Goal: Book appointment/travel/reservation

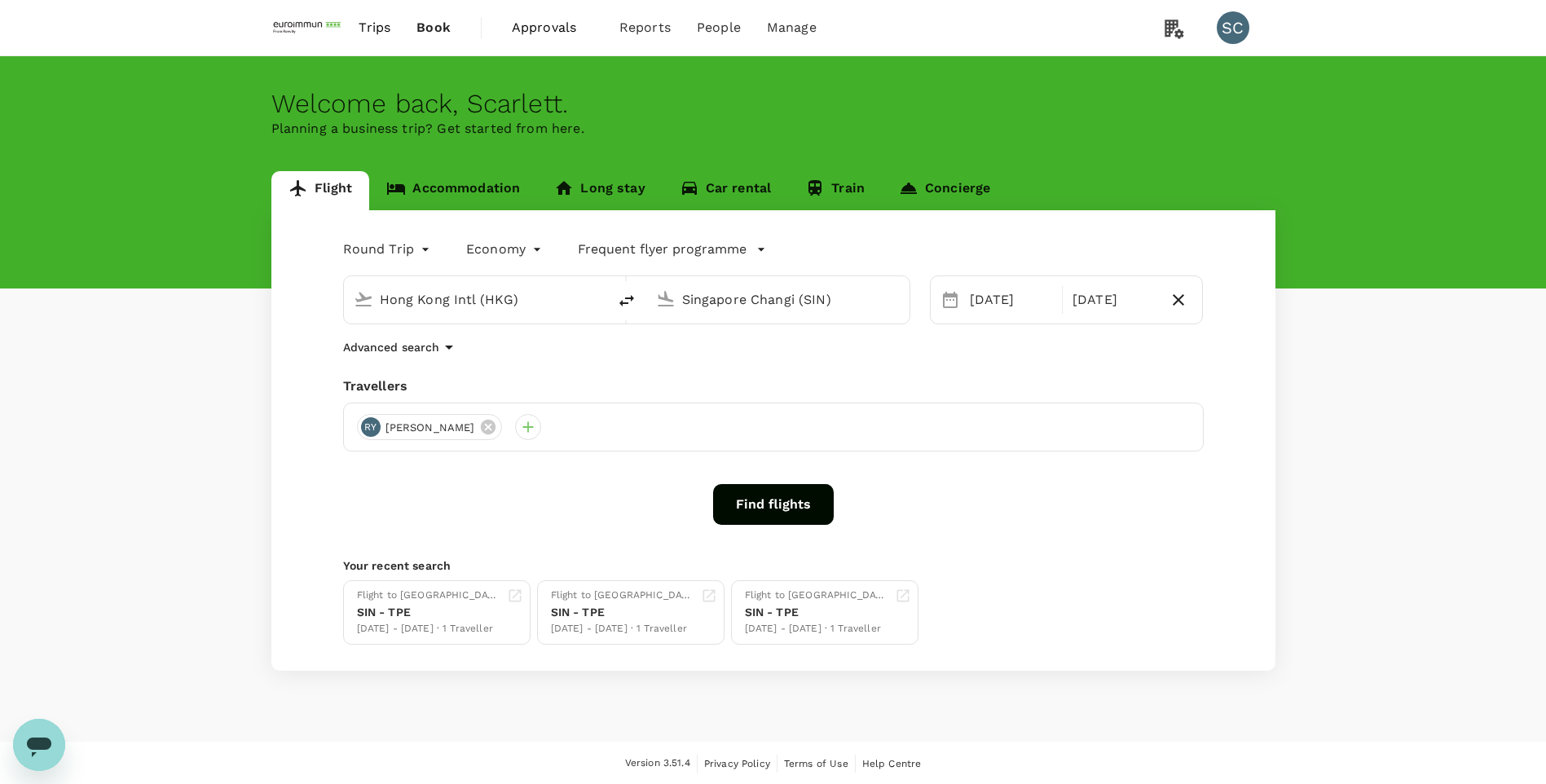
drag, startPoint x: 737, startPoint y: 498, endPoint x: 727, endPoint y: 498, distance: 10.0
click at [737, 498] on button "Find flights" at bounding box center [773, 504] width 121 height 41
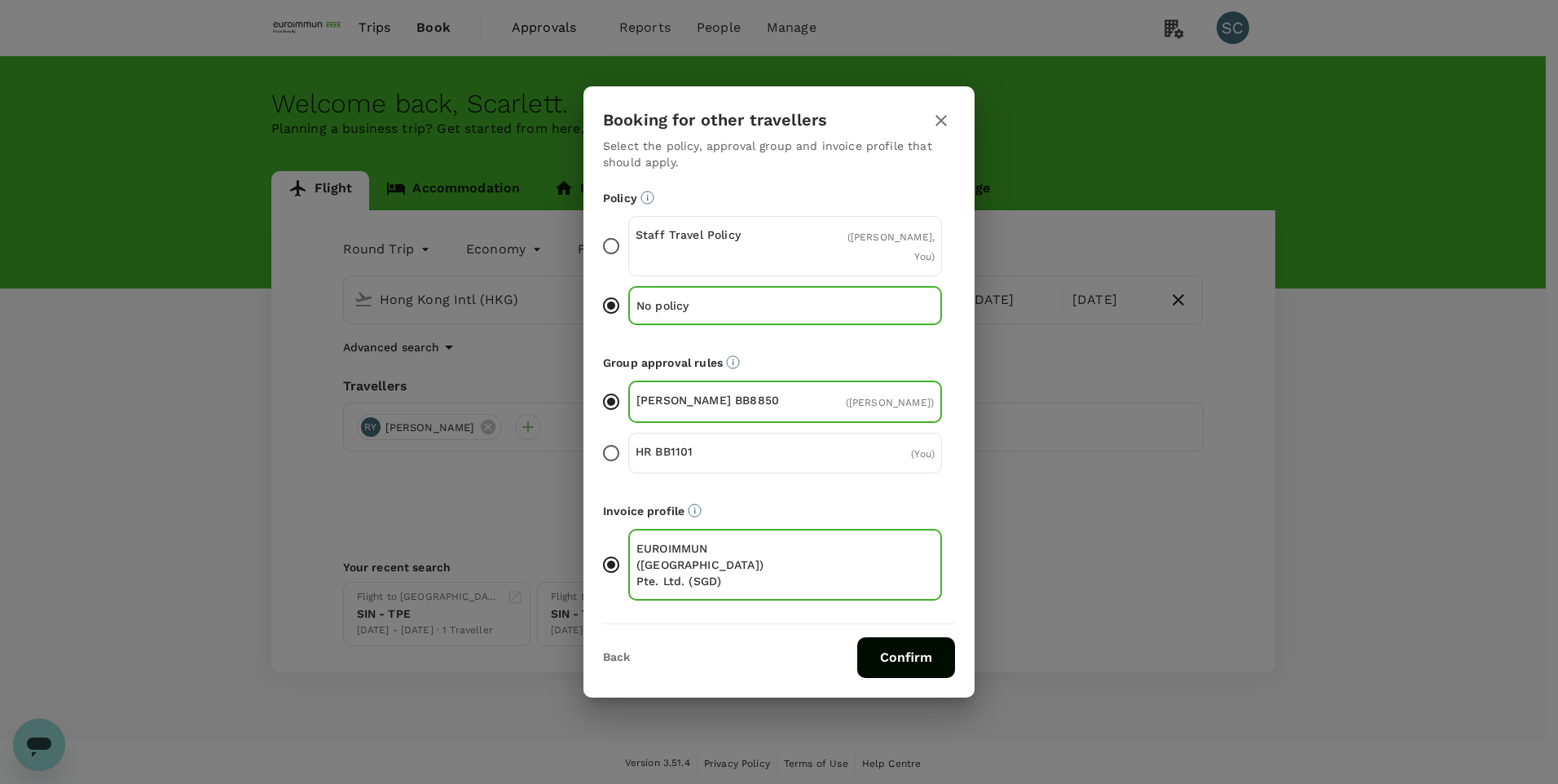
click at [907, 649] on button "Confirm" at bounding box center [906, 657] width 98 height 41
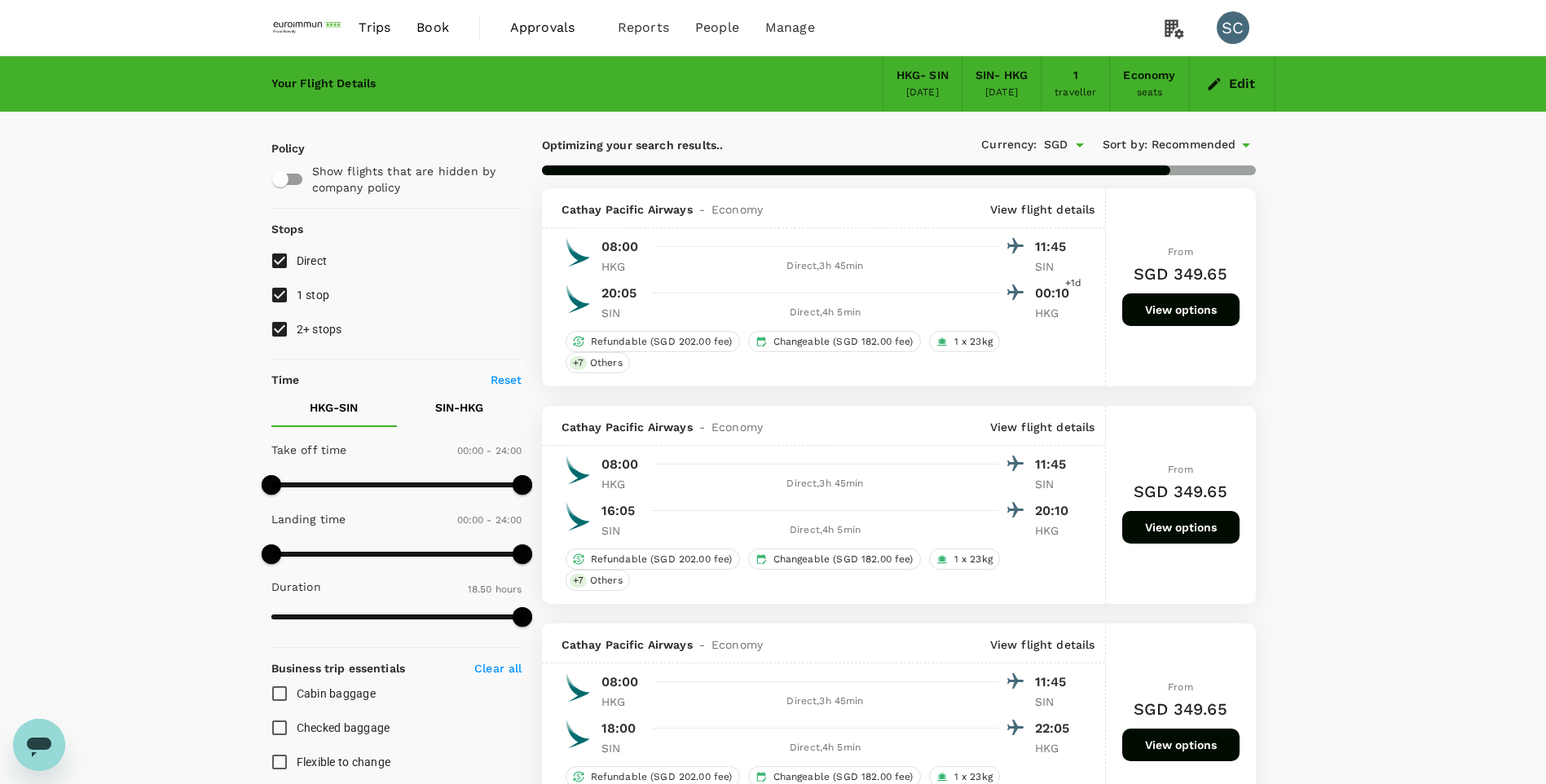
type input "1610"
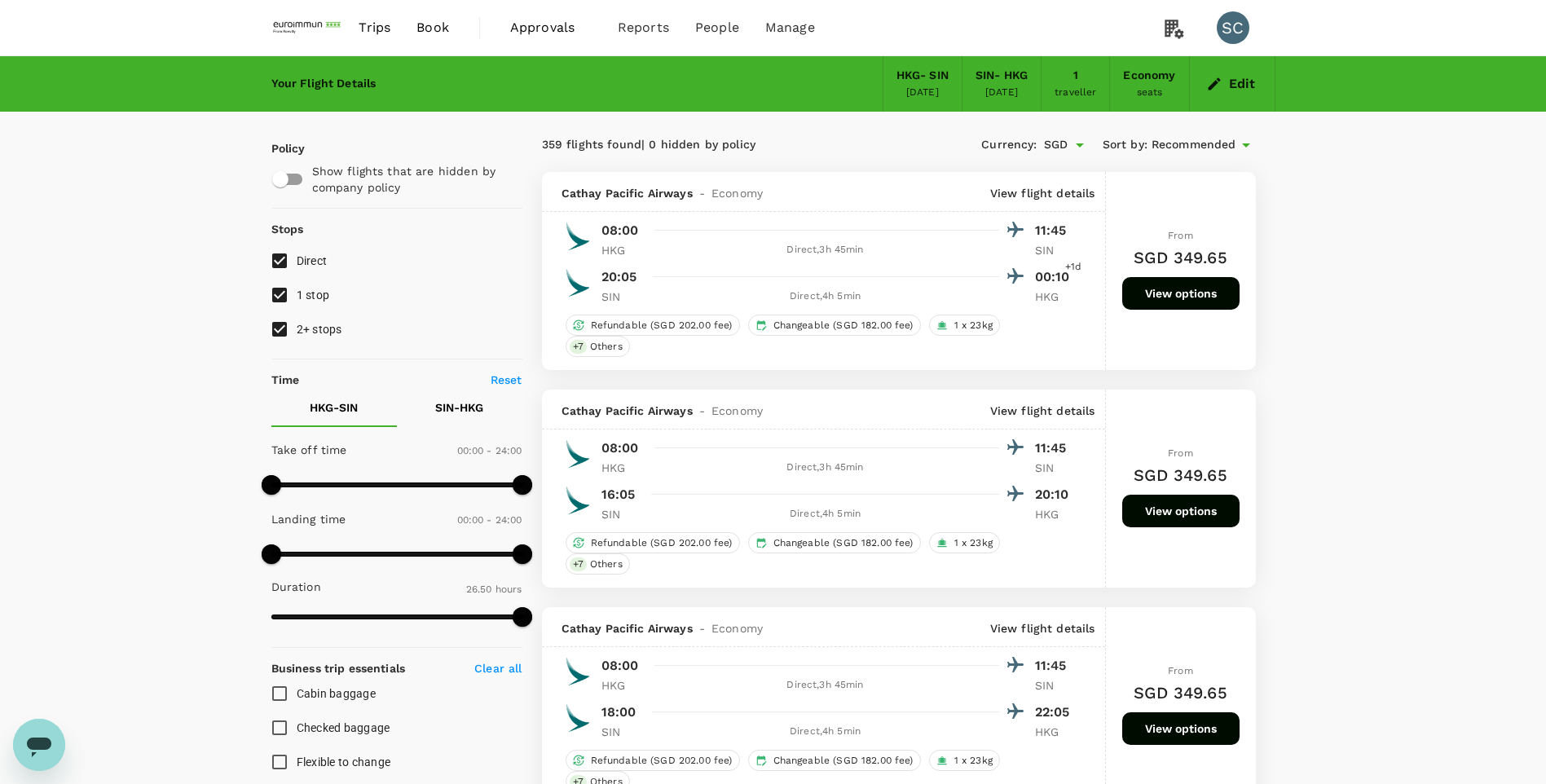
type input "960"
drag, startPoint x: 269, startPoint y: 490, endPoint x: 436, endPoint y: 490, distance: 167.0
click at [436, 490] on span at bounding box center [439, 485] width 20 height 20
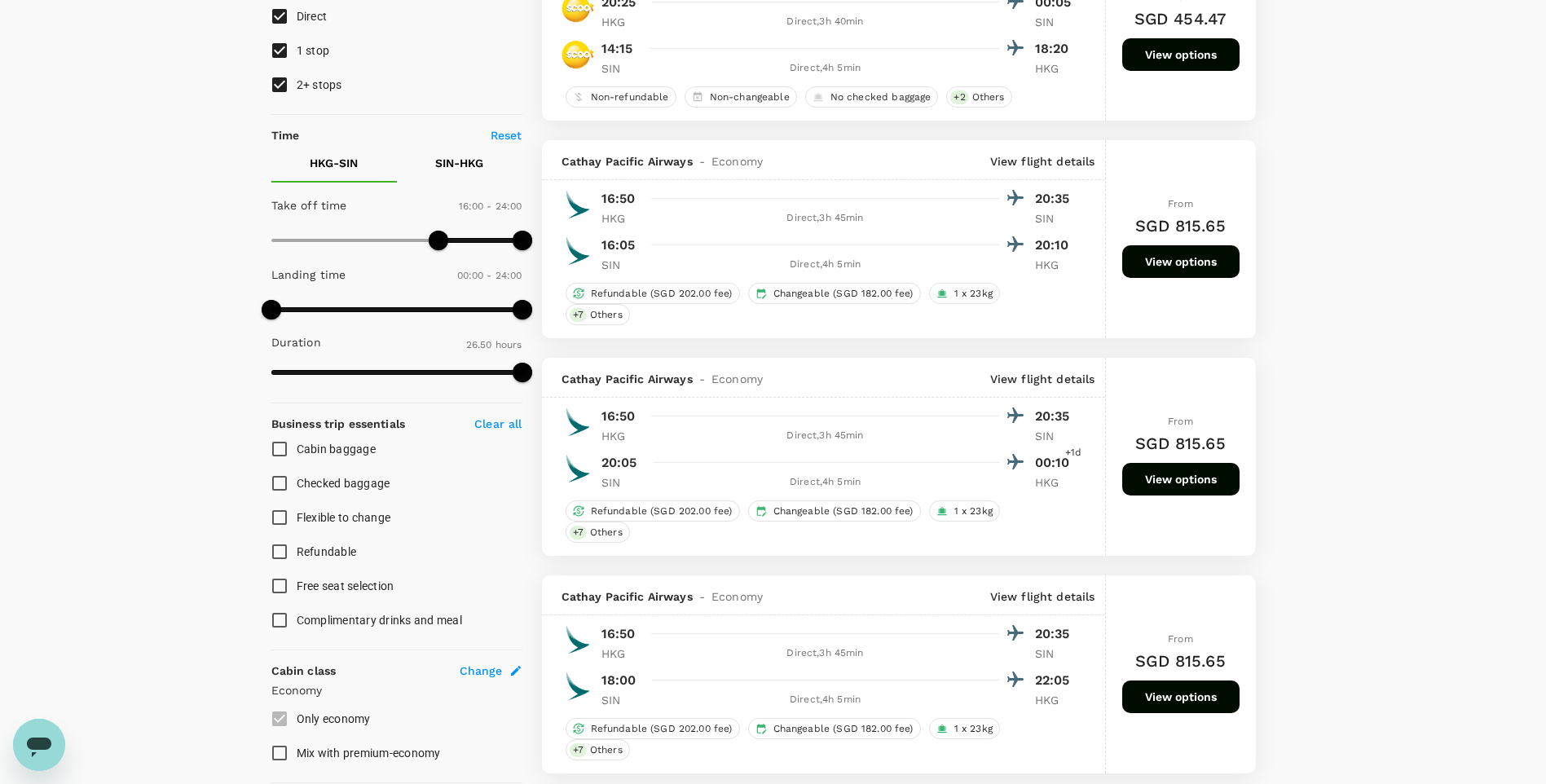
scroll to position [489, 0]
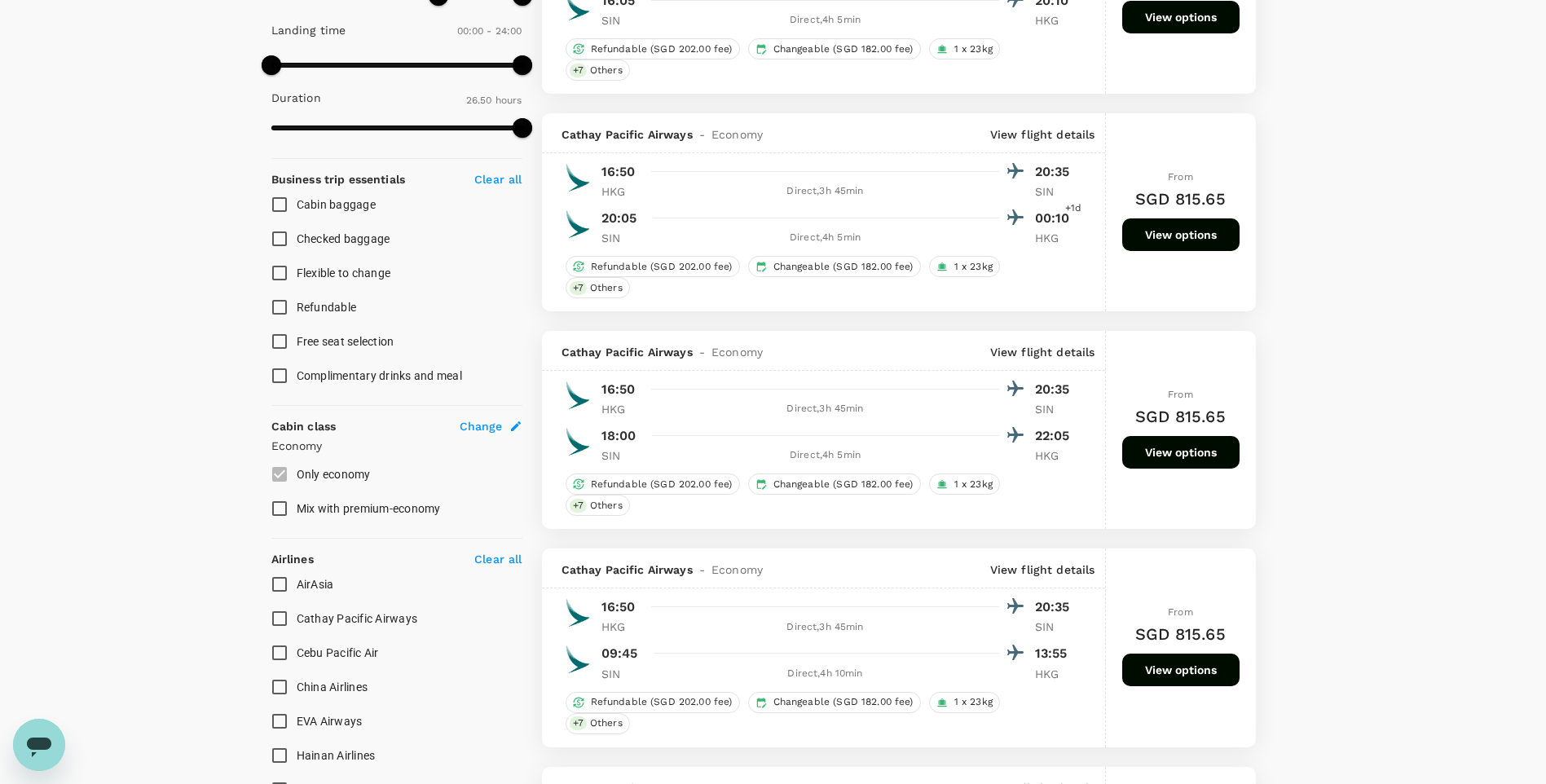
click at [272, 619] on input "Cathay Pacific Airways" at bounding box center [279, 618] width 34 height 34
checkbox input "true"
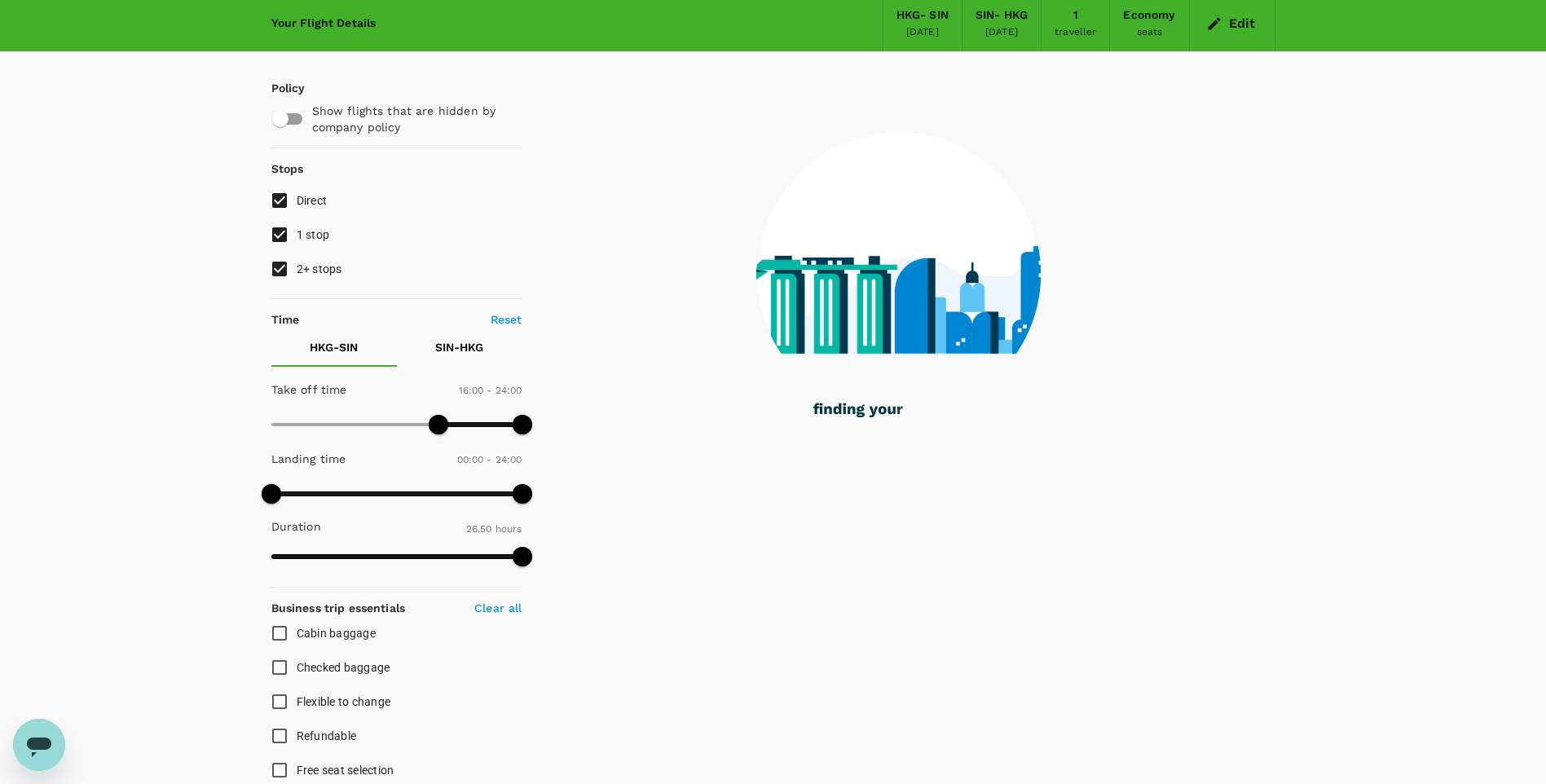
scroll to position [0, 0]
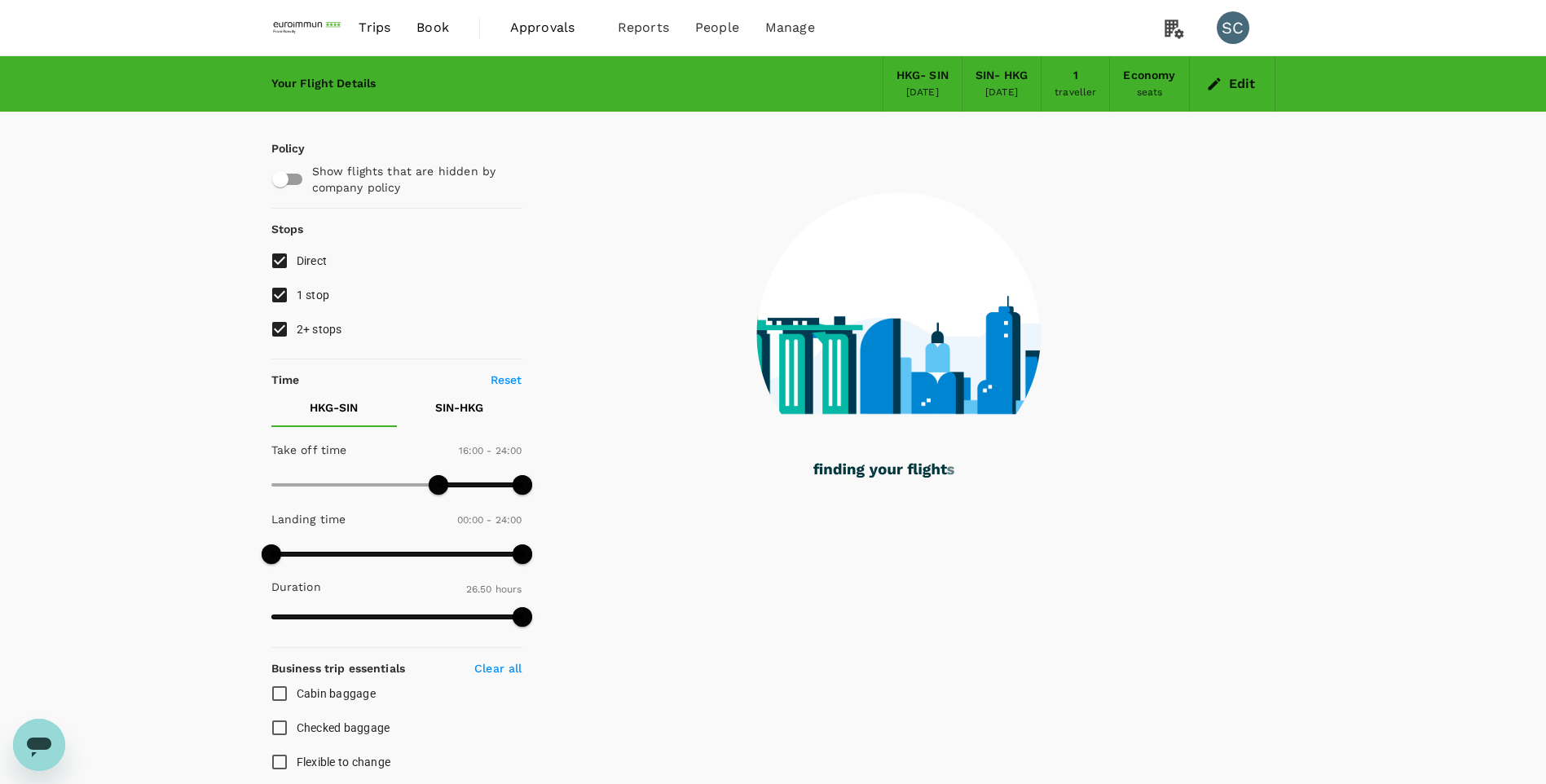
click at [286, 295] on input "1 stop" at bounding box center [279, 295] width 34 height 34
checkbox input "false"
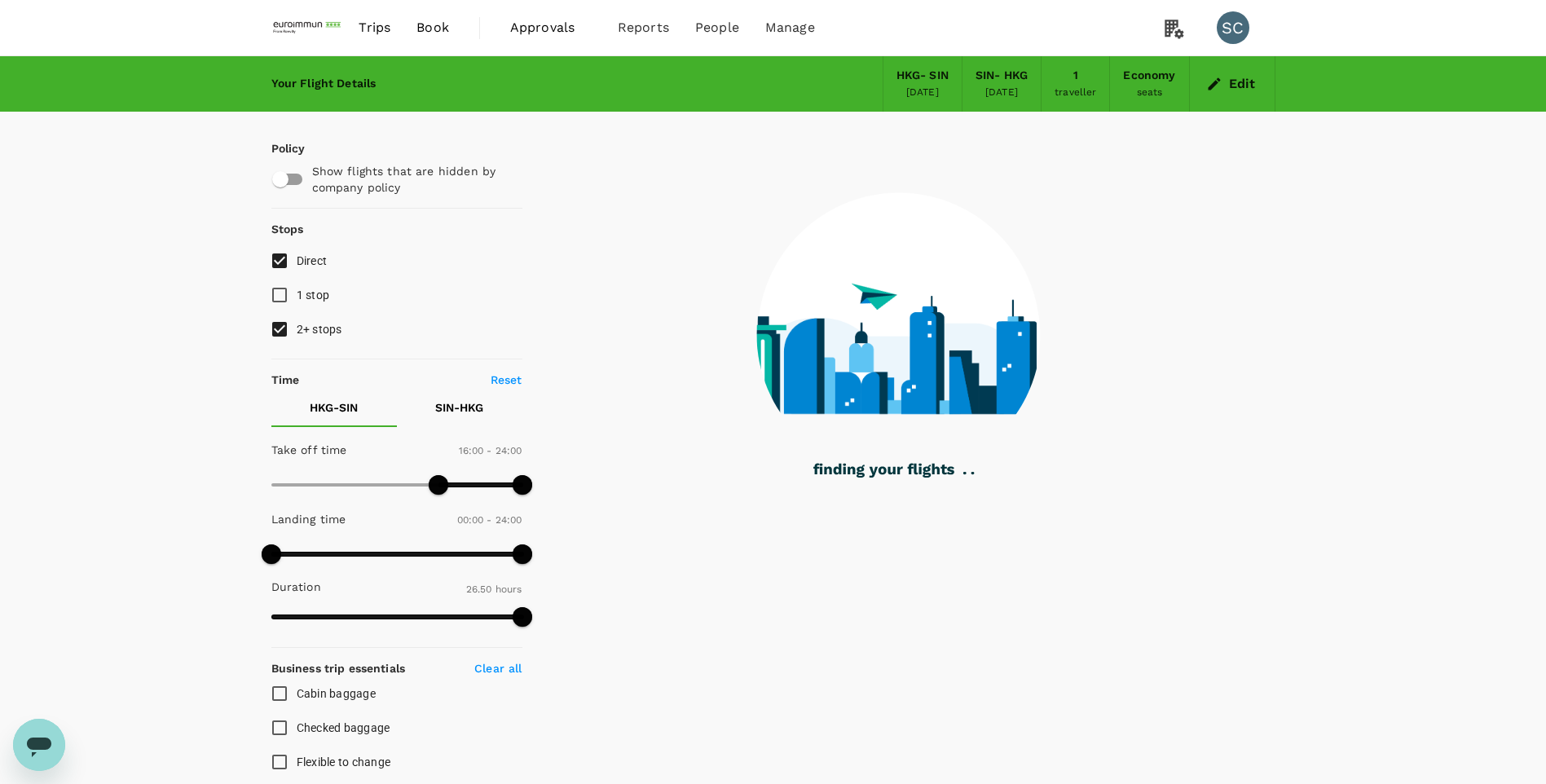
click at [283, 321] on input "2+ stops" at bounding box center [279, 329] width 34 height 34
checkbox input "false"
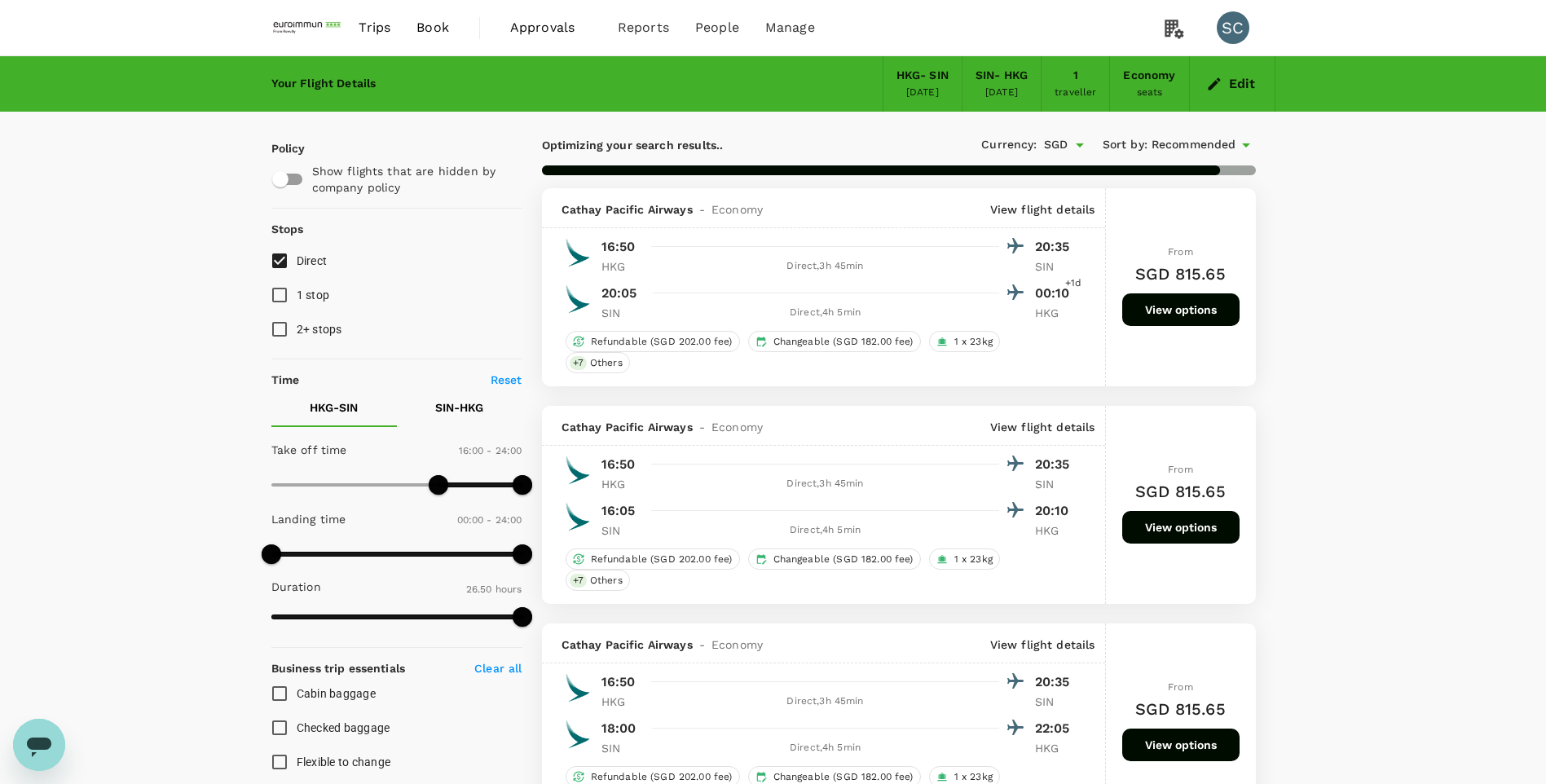
click at [461, 411] on p "SIN - HKG" at bounding box center [459, 407] width 48 height 16
checkbox input "false"
checkbox input "true"
type input "750"
drag, startPoint x: 274, startPoint y: 483, endPoint x: 401, endPoint y: 484, distance: 127.0
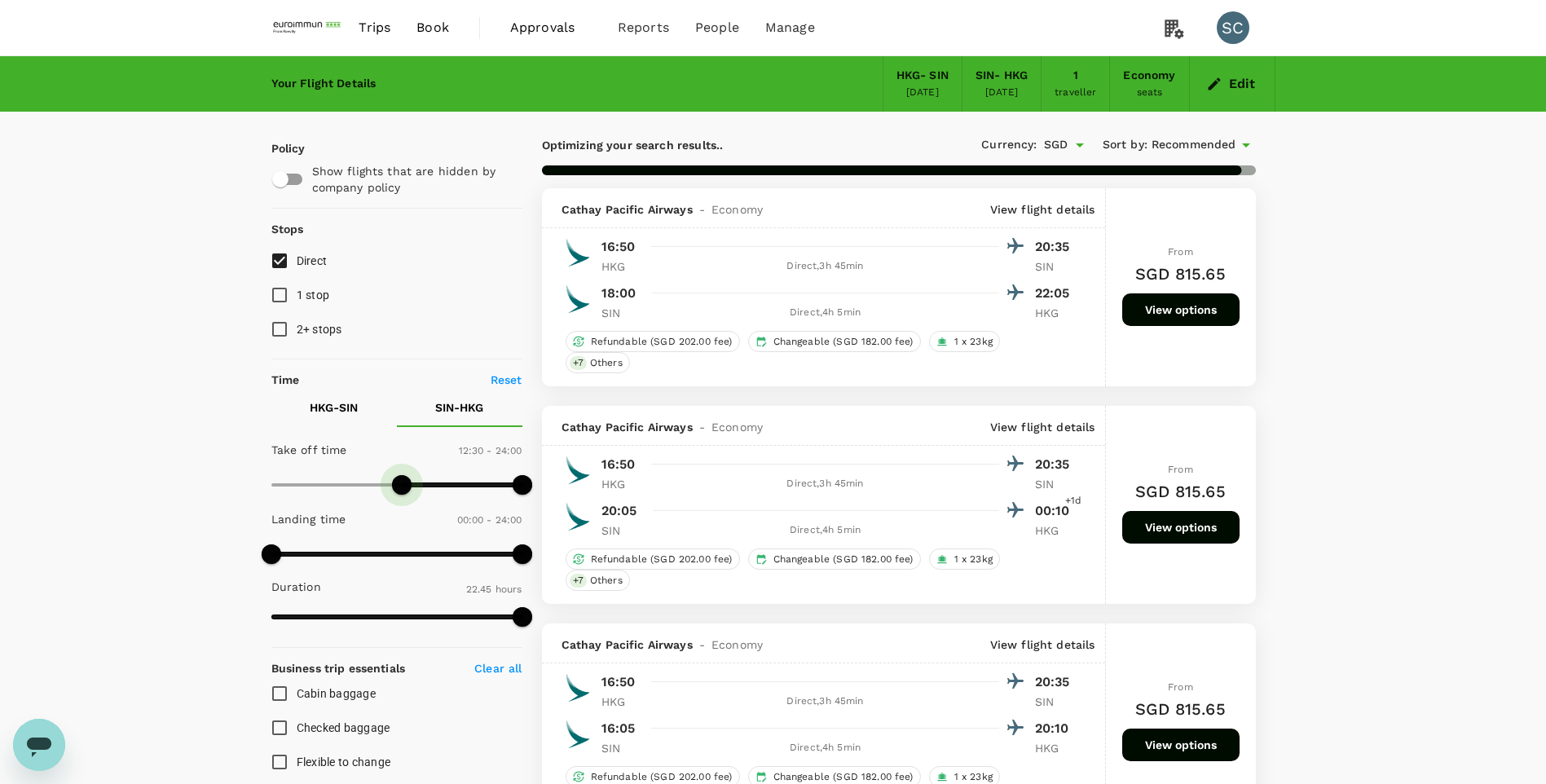
click at [401, 484] on span at bounding box center [402, 485] width 20 height 20
type input "900"
drag, startPoint x: 525, startPoint y: 482, endPoint x: 430, endPoint y: 497, distance: 96.2
click at [430, 494] on span at bounding box center [428, 485] width 20 height 20
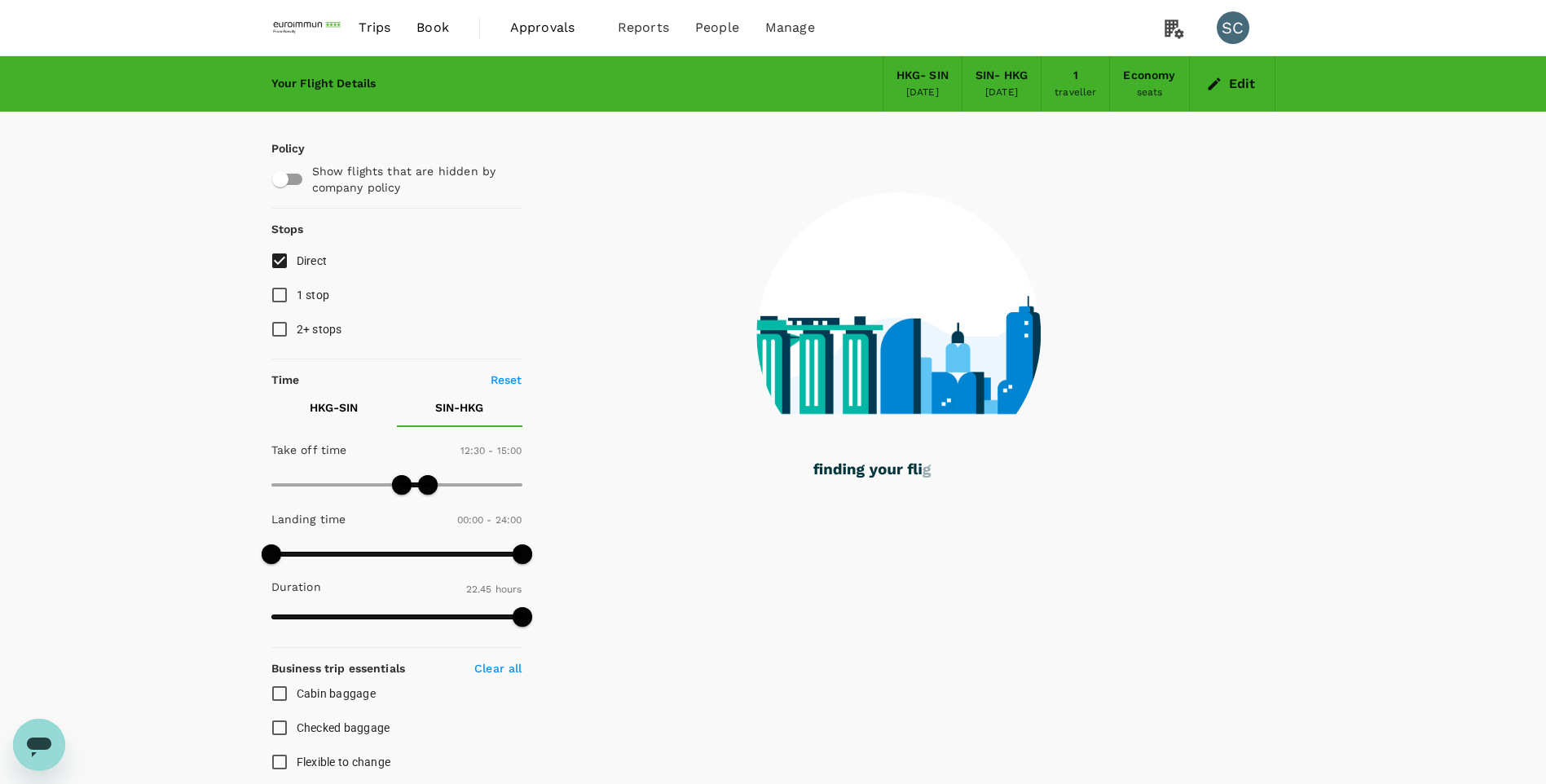
checkbox input "false"
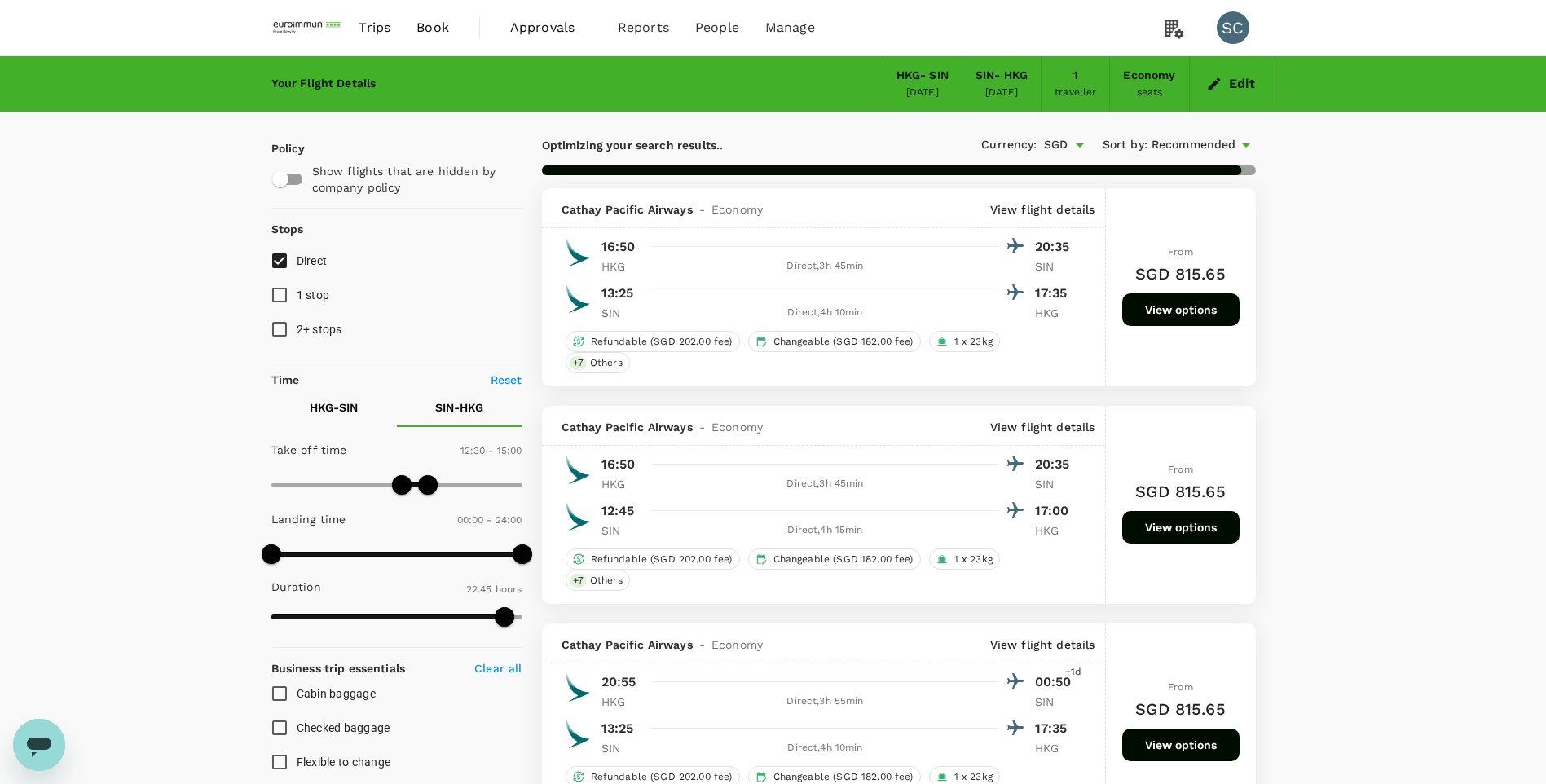
checkbox input "false"
checkbox input "true"
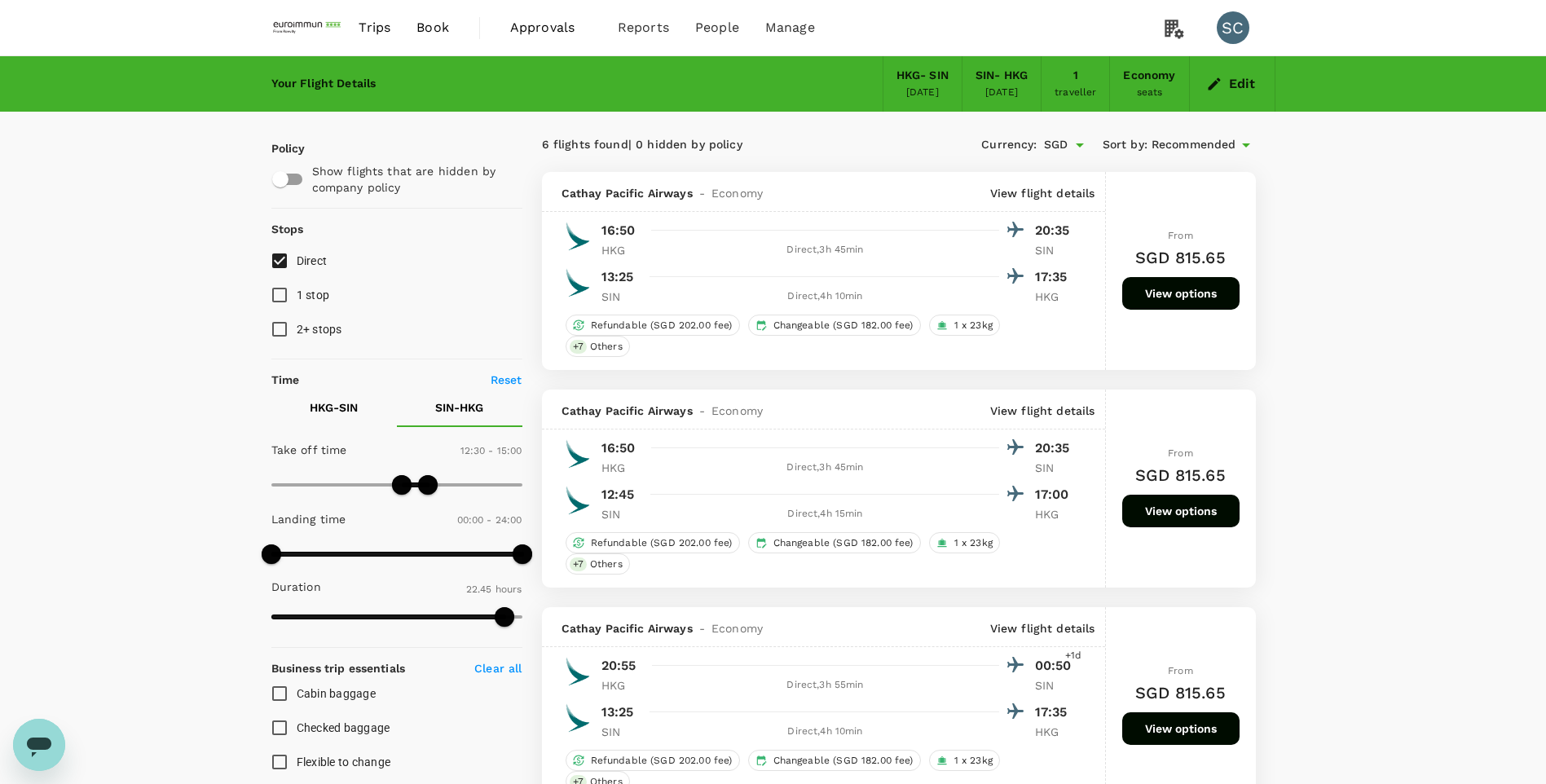
click at [1064, 407] on p "View flight details" at bounding box center [1043, 411] width 105 height 16
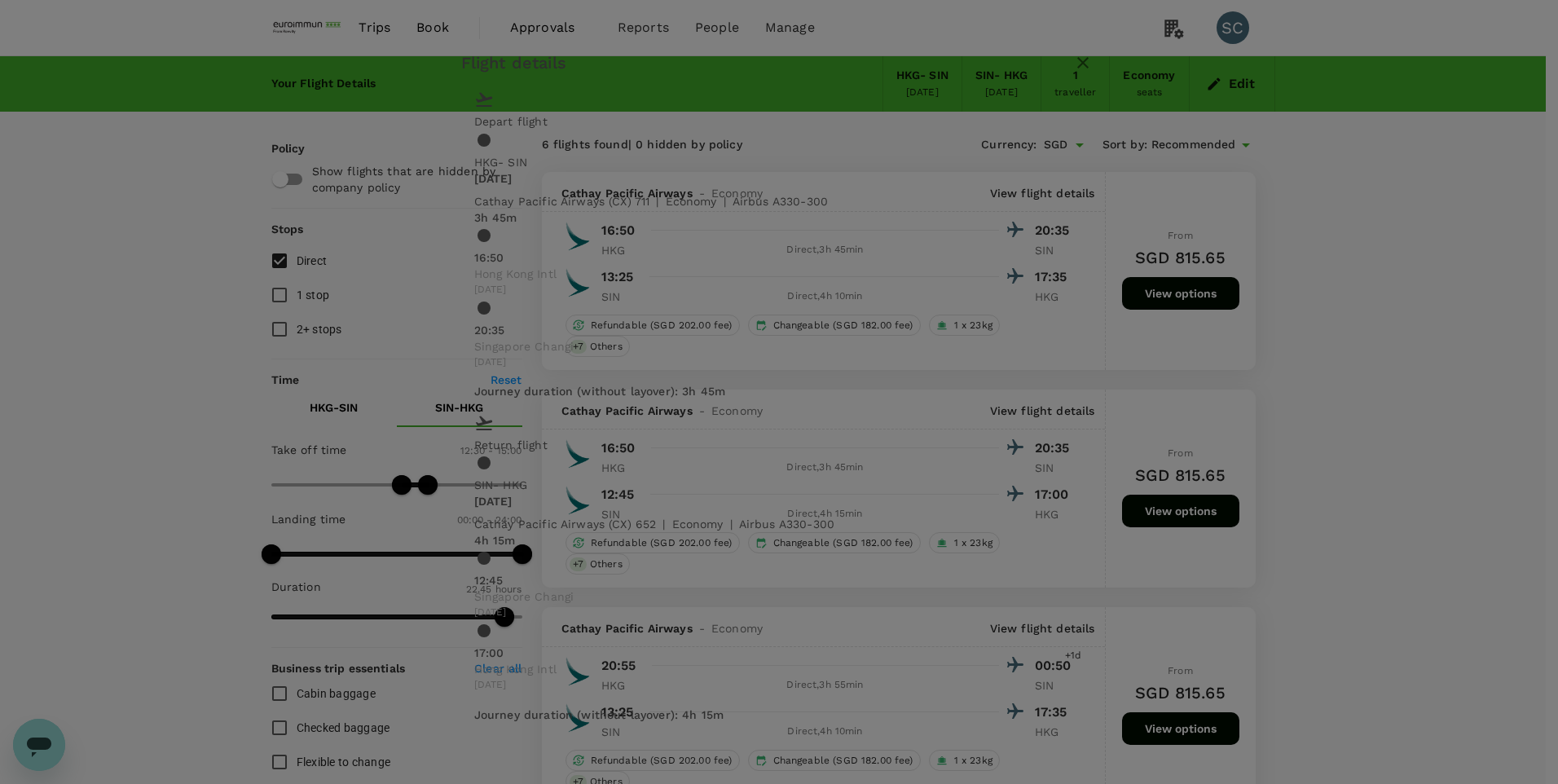
click at [1093, 73] on icon "button" at bounding box center [1084, 63] width 20 height 20
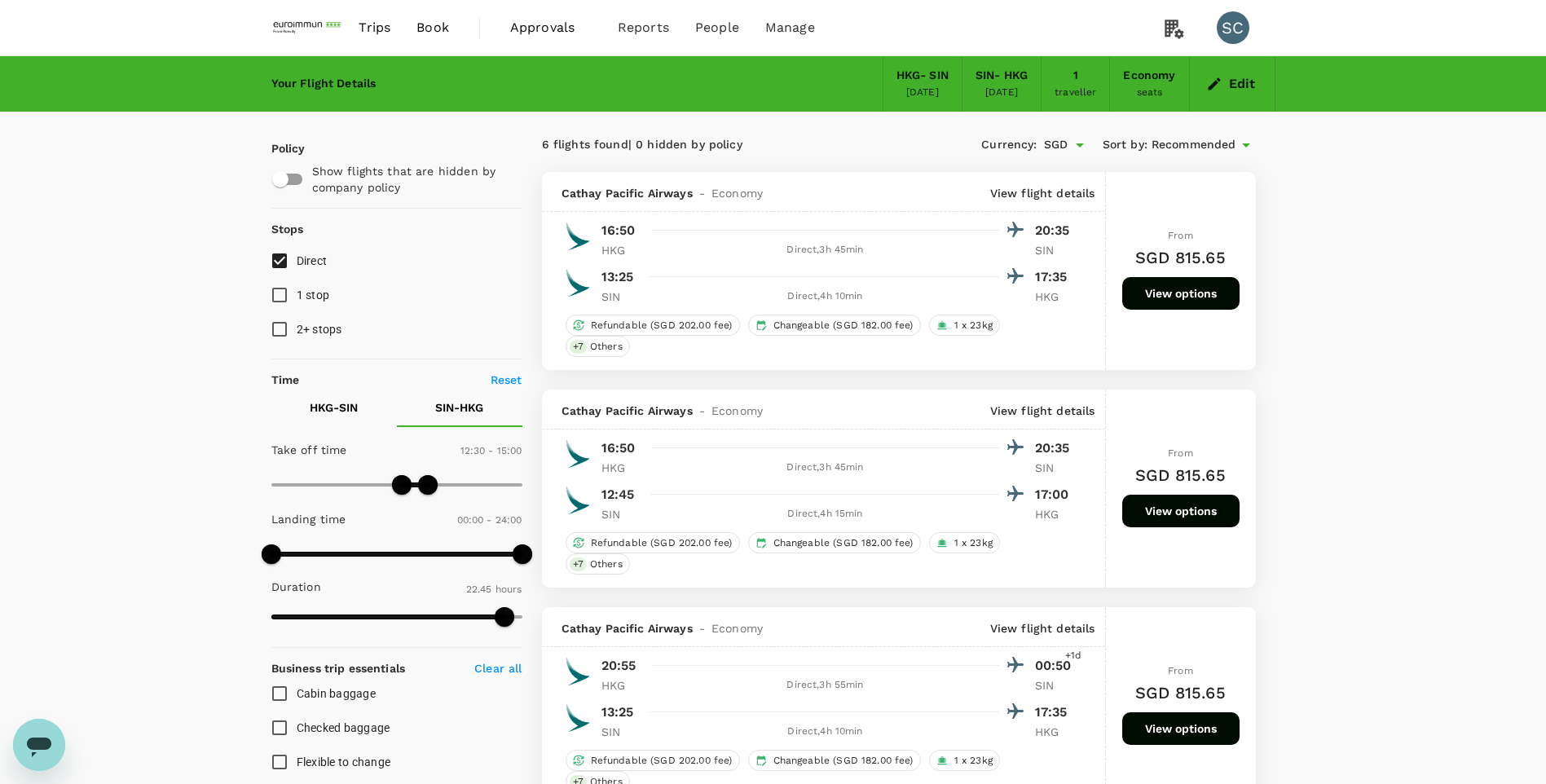
click at [1219, 517] on button "View options" at bounding box center [1180, 510] width 117 height 33
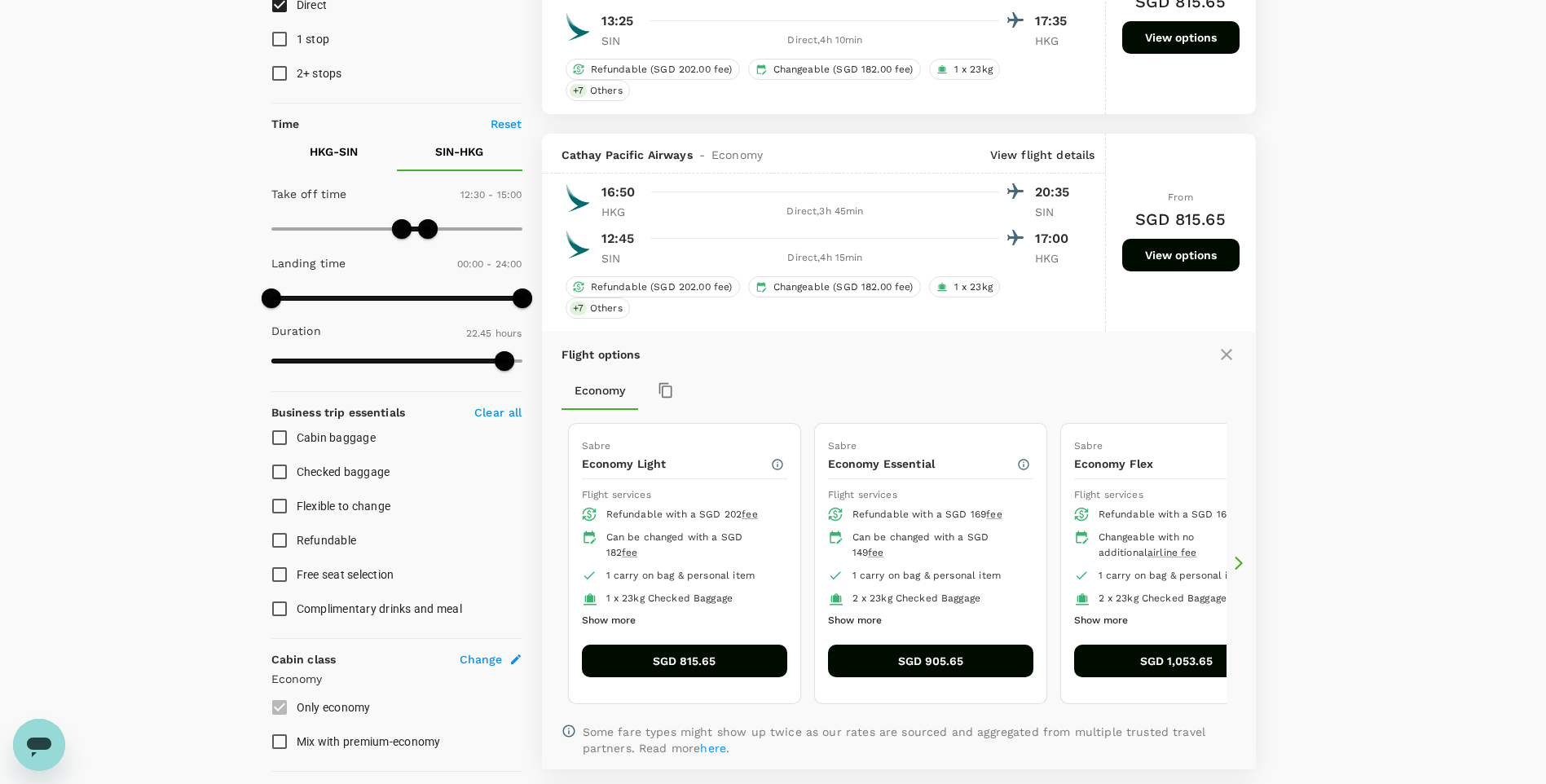
scroll to position [227, 0]
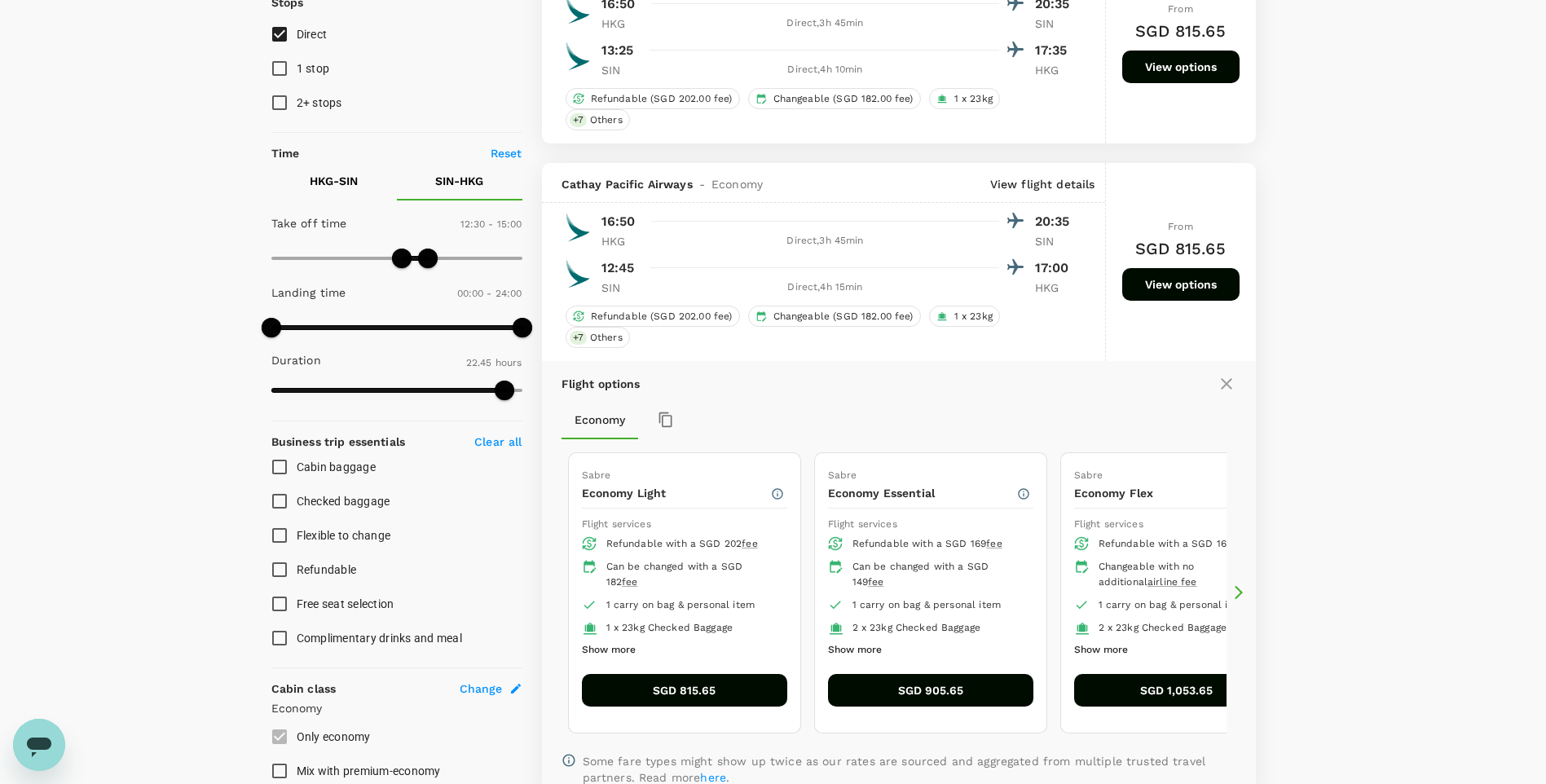
click at [1227, 387] on icon at bounding box center [1227, 383] width 20 height 20
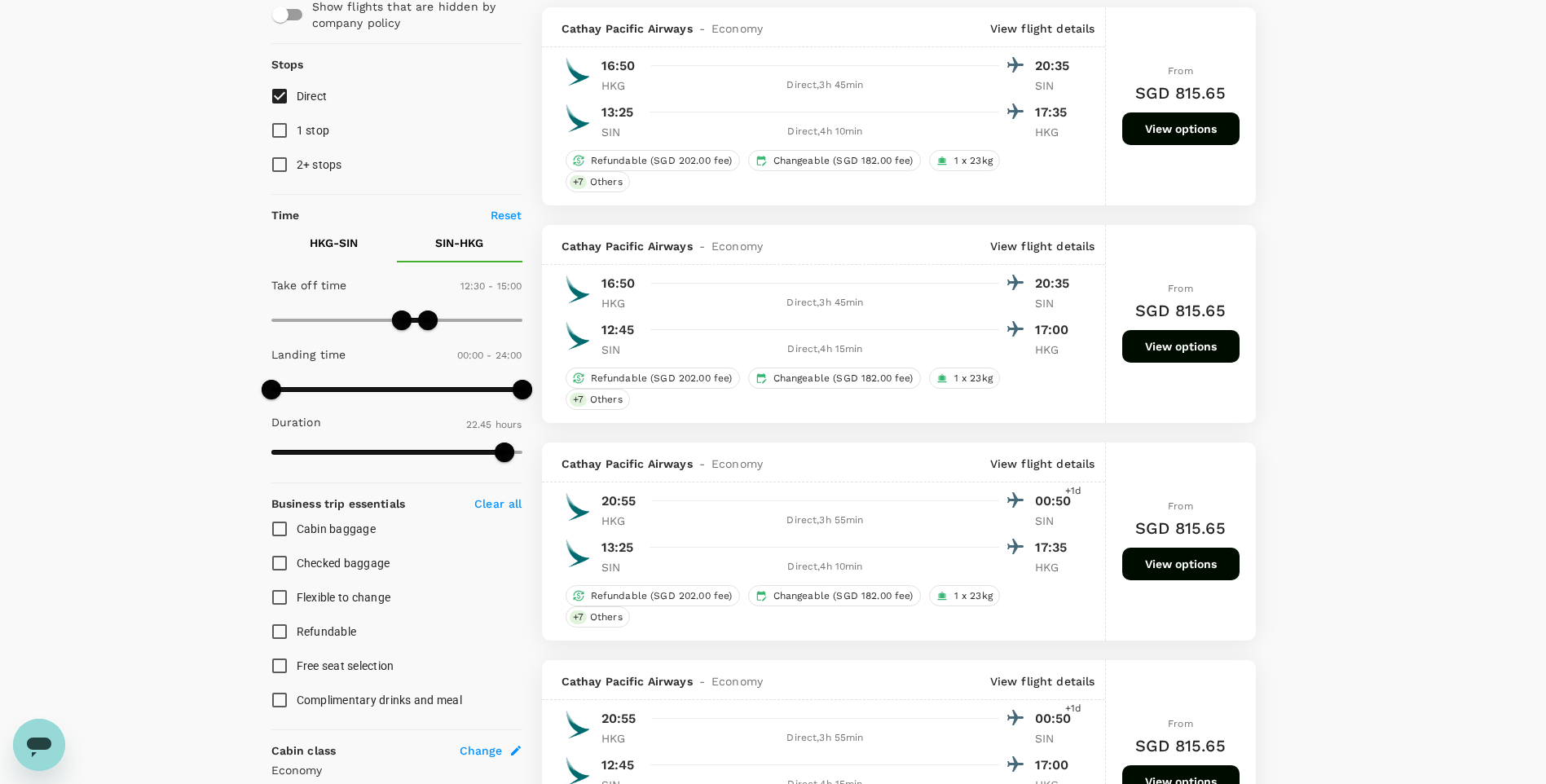
scroll to position [82, 0]
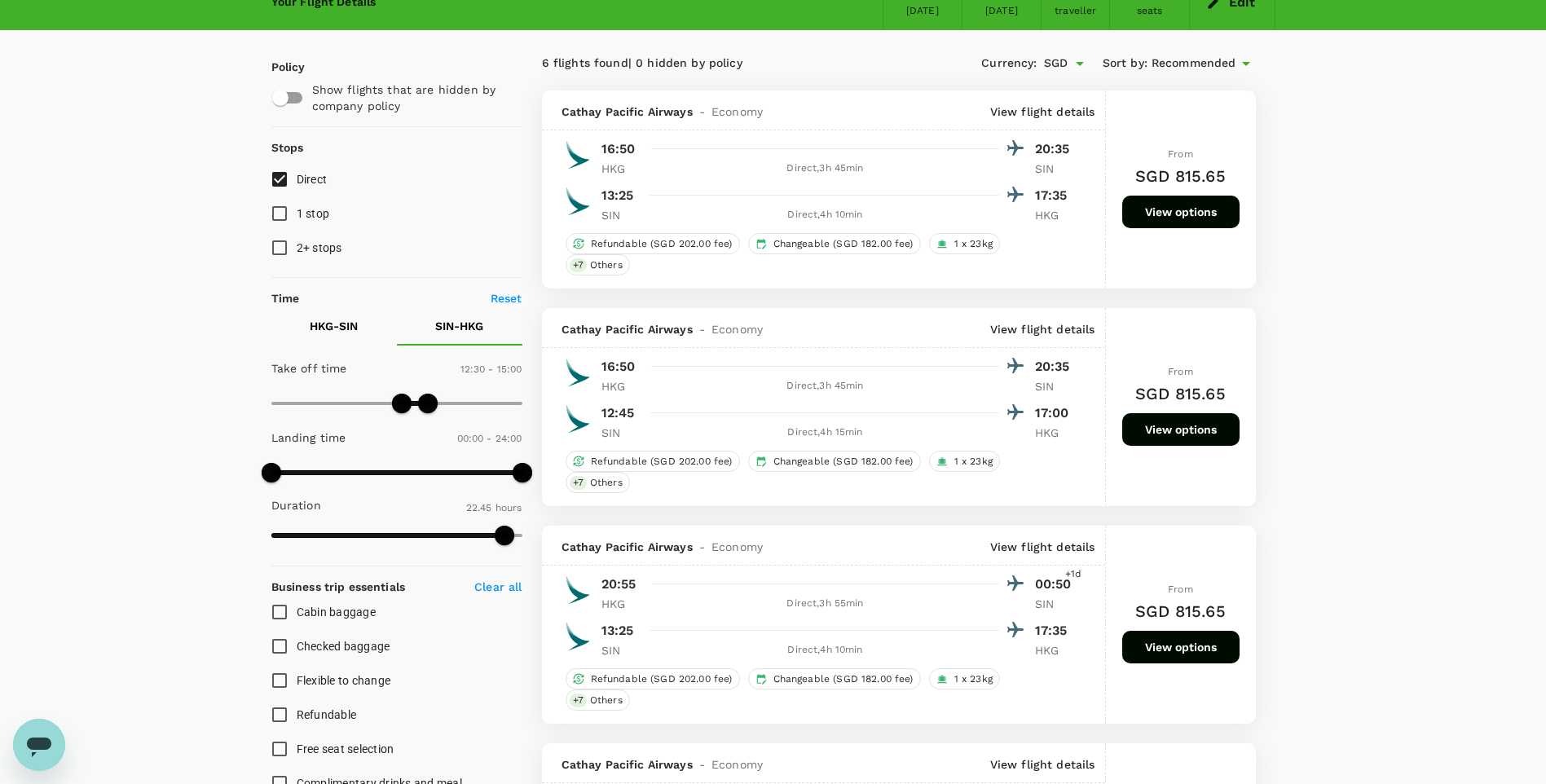
click at [326, 326] on p "HKG - SIN" at bounding box center [333, 325] width 48 height 16
type input "690"
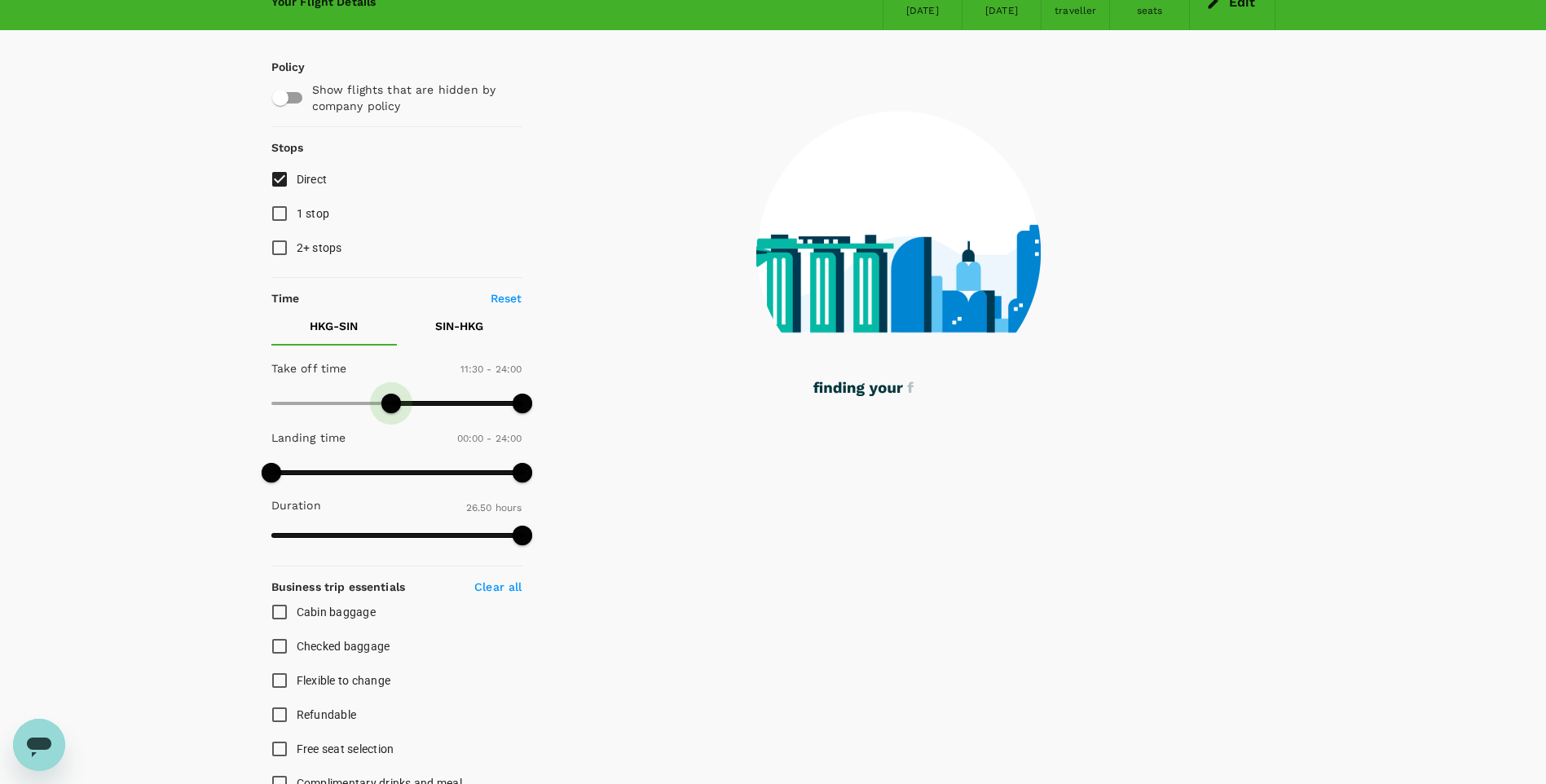
drag, startPoint x: 429, startPoint y: 406, endPoint x: 390, endPoint y: 409, distance: 39.1
click at [390, 409] on span at bounding box center [392, 403] width 20 height 20
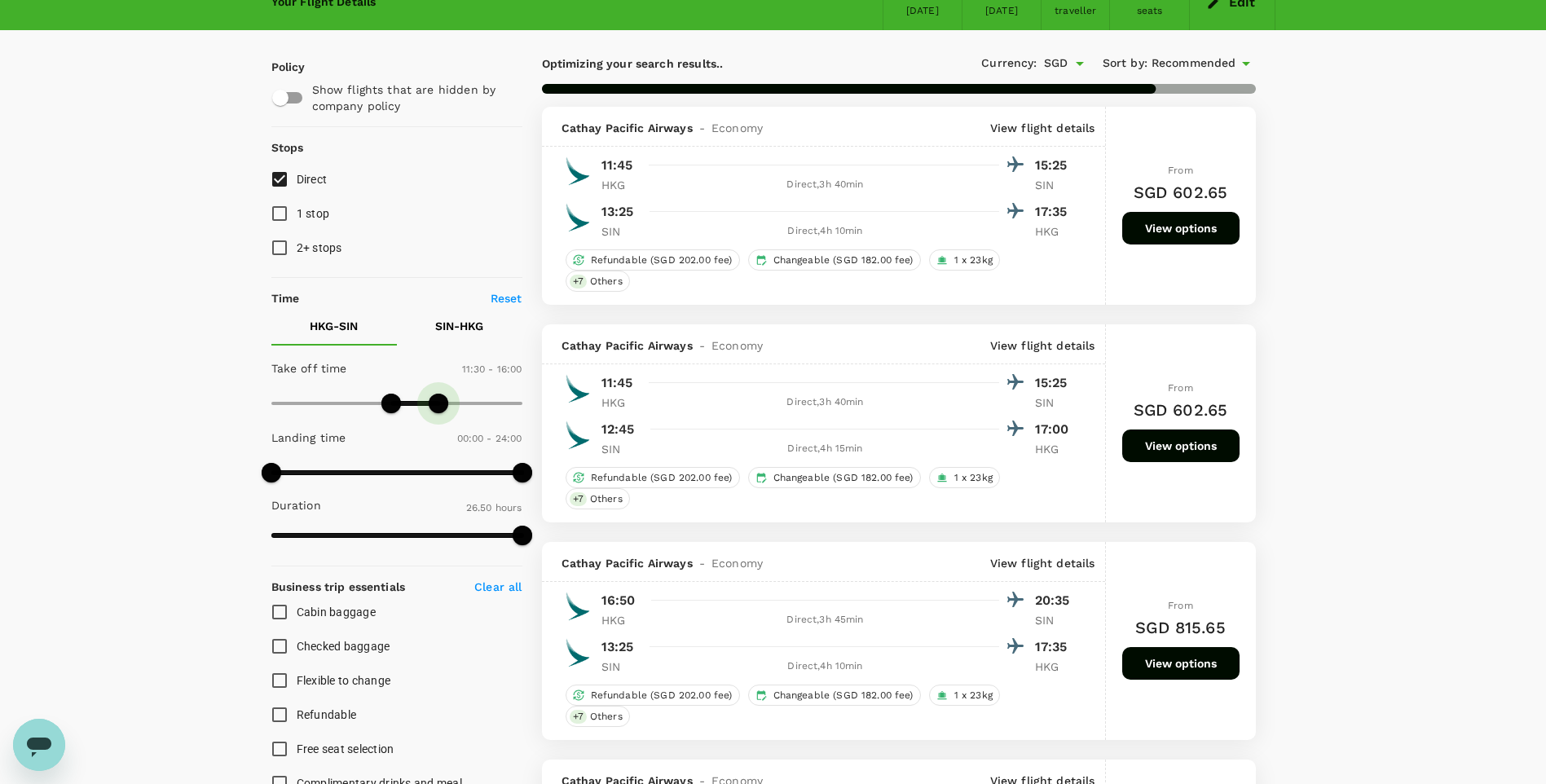
type input "930"
drag, startPoint x: 519, startPoint y: 406, endPoint x: 435, endPoint y: 406, distance: 84.0
click at [435, 406] on span at bounding box center [433, 403] width 20 height 20
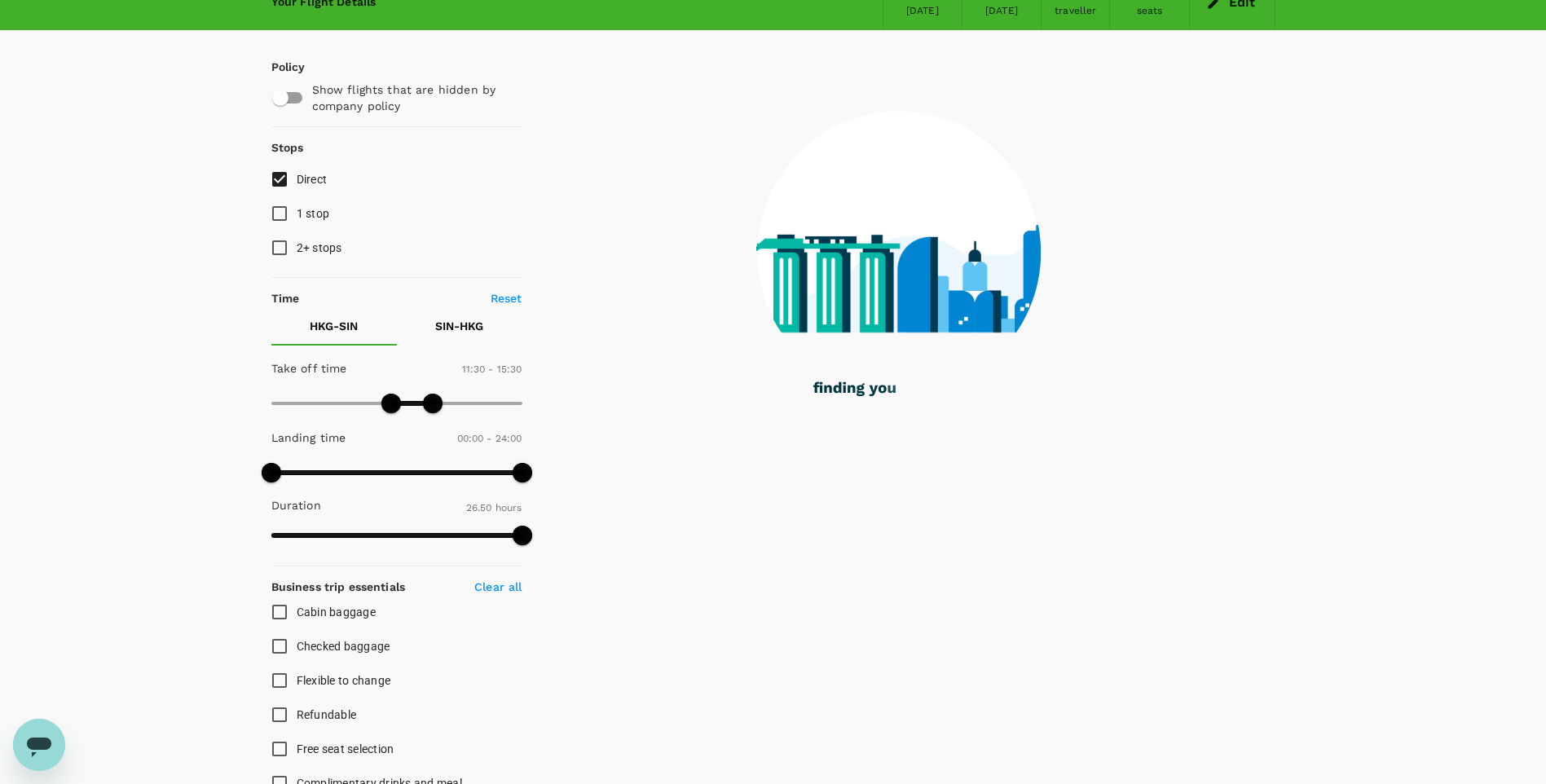
click at [461, 325] on p "SIN - HKG" at bounding box center [459, 325] width 48 height 16
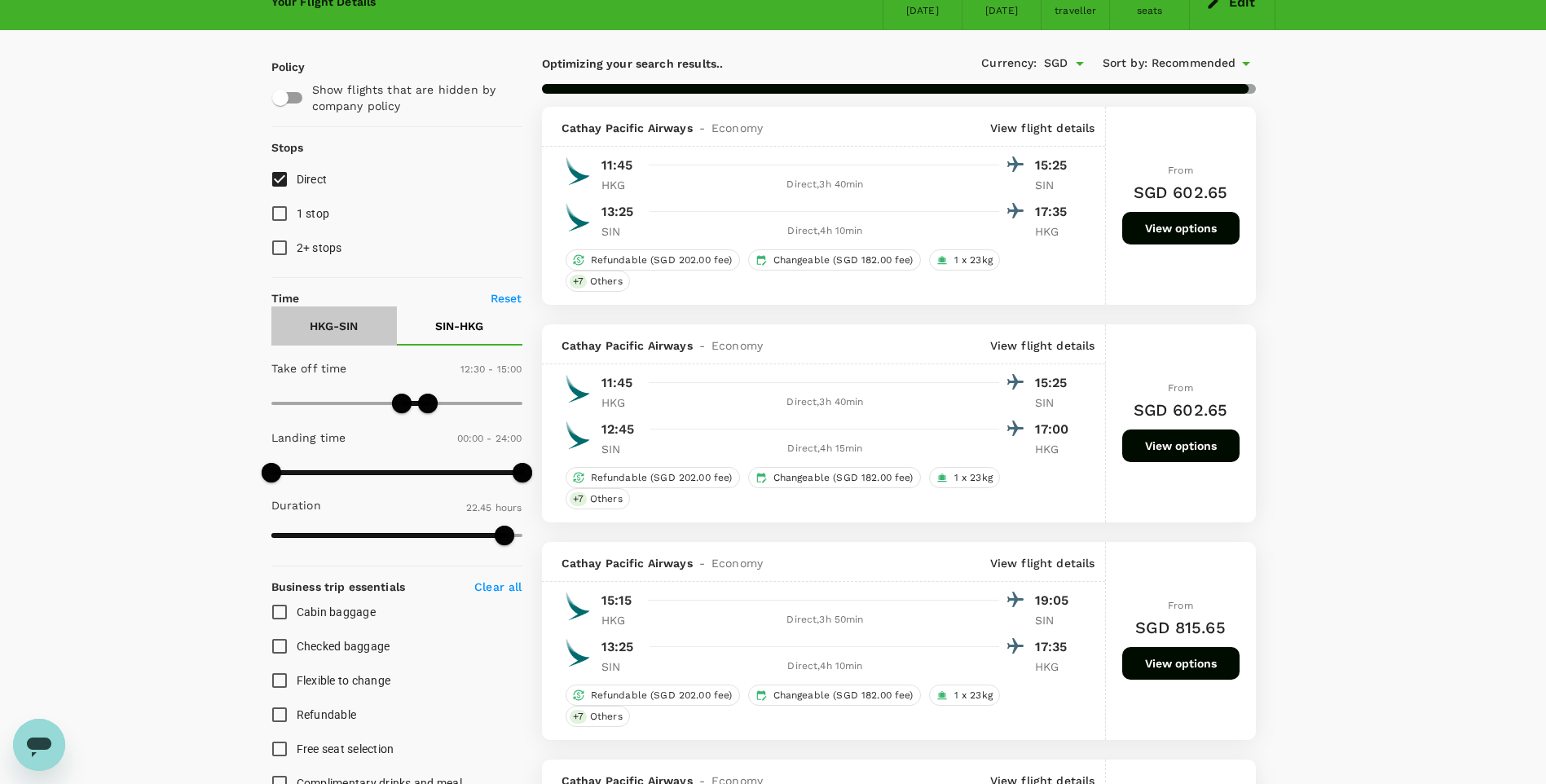
click at [345, 326] on p "HKG - SIN" at bounding box center [333, 325] width 48 height 16
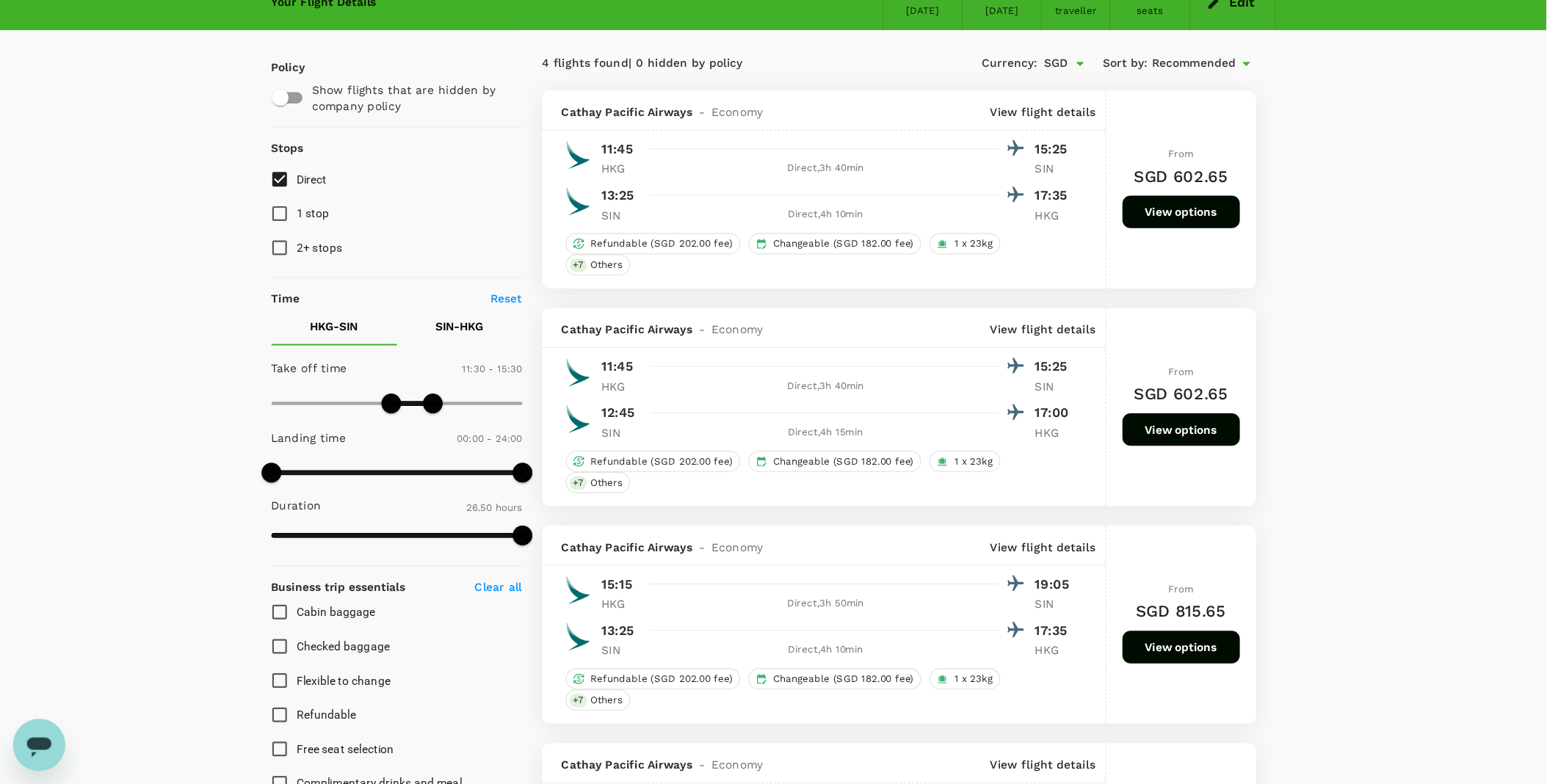
scroll to position [147, 0]
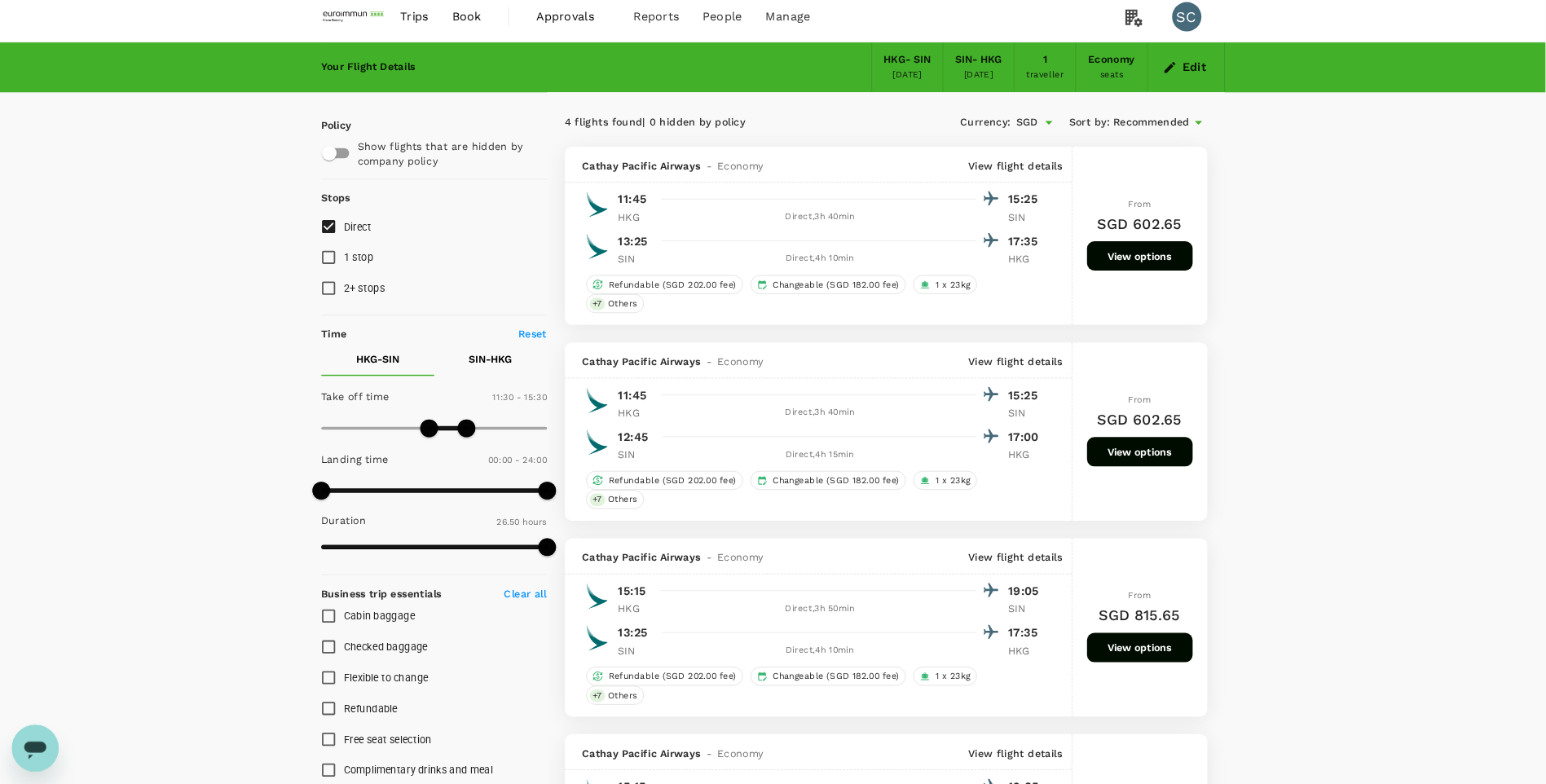
scroll to position [0, 0]
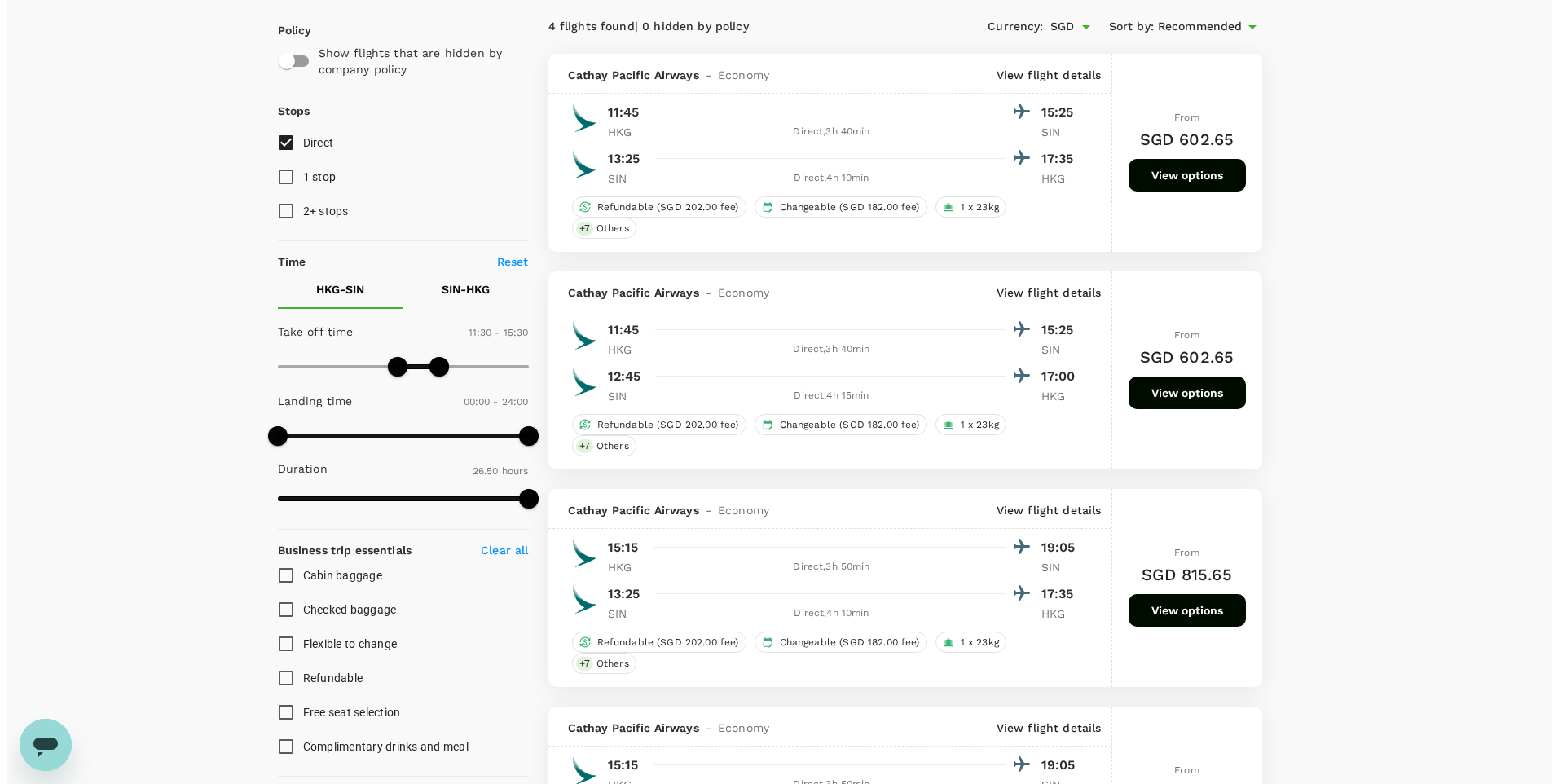
scroll to position [82, 0]
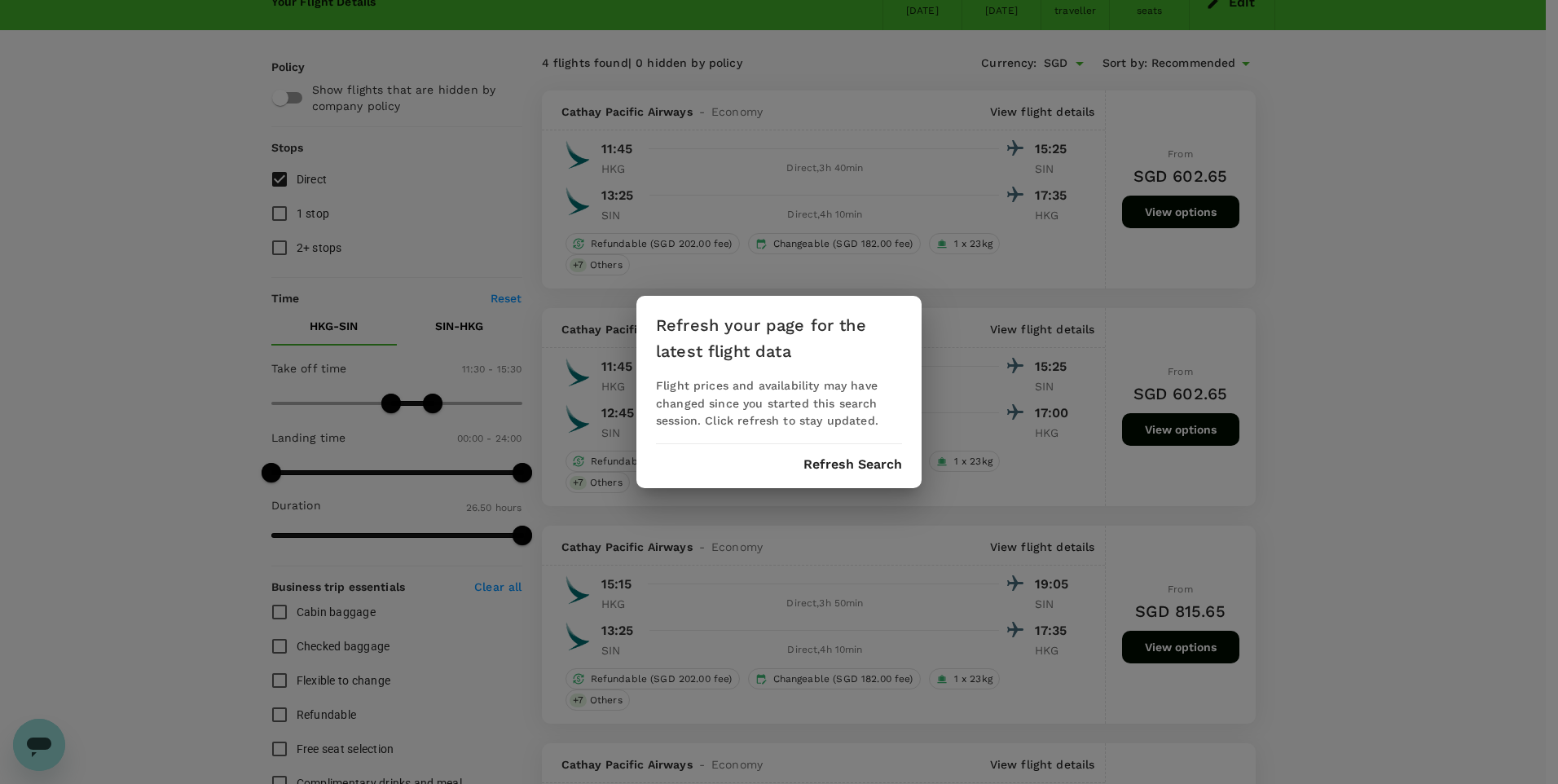
click at [854, 464] on button "Refresh Search" at bounding box center [852, 464] width 99 height 15
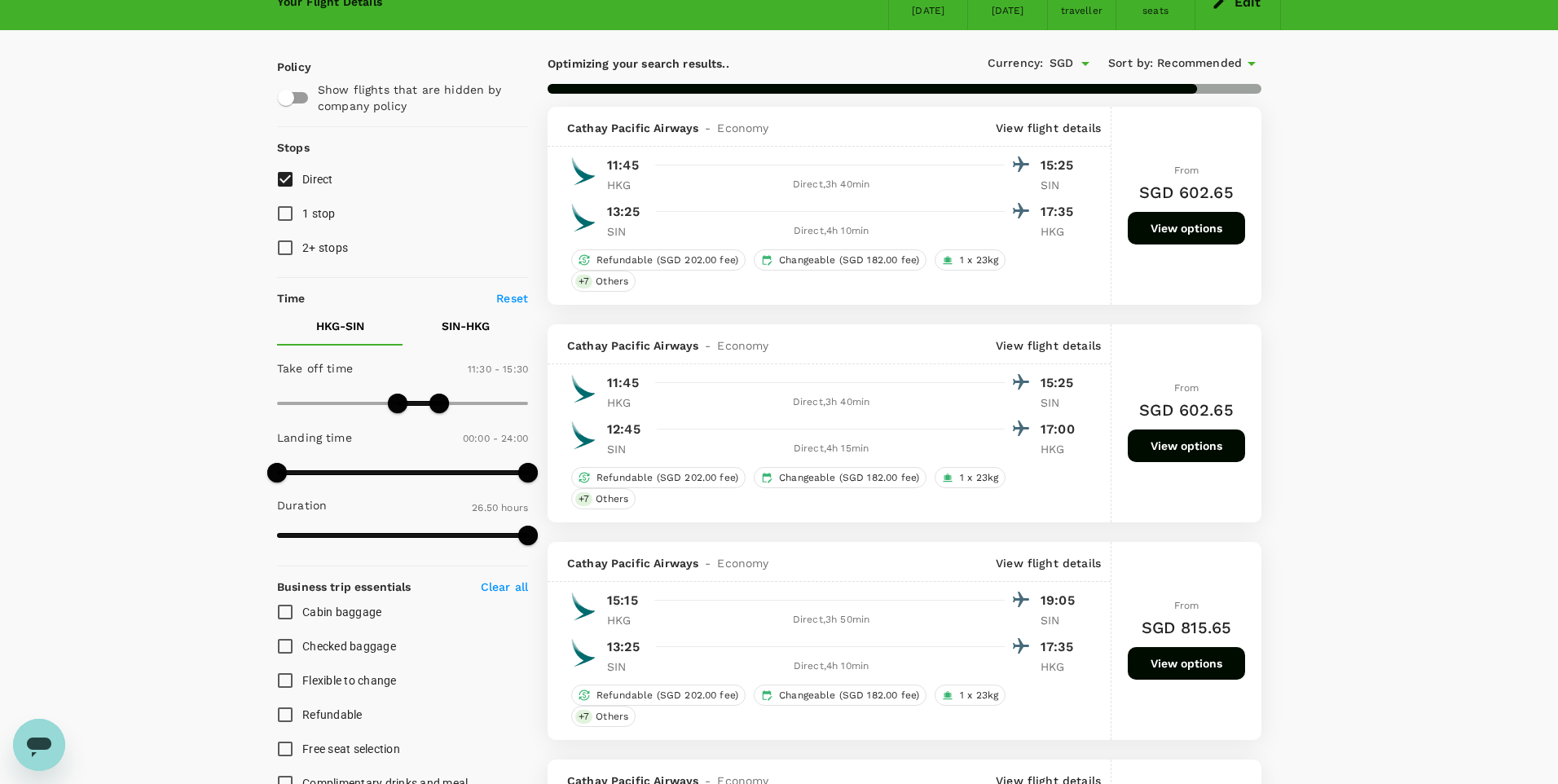
type input "1610"
checkbox input "false"
checkbox input "true"
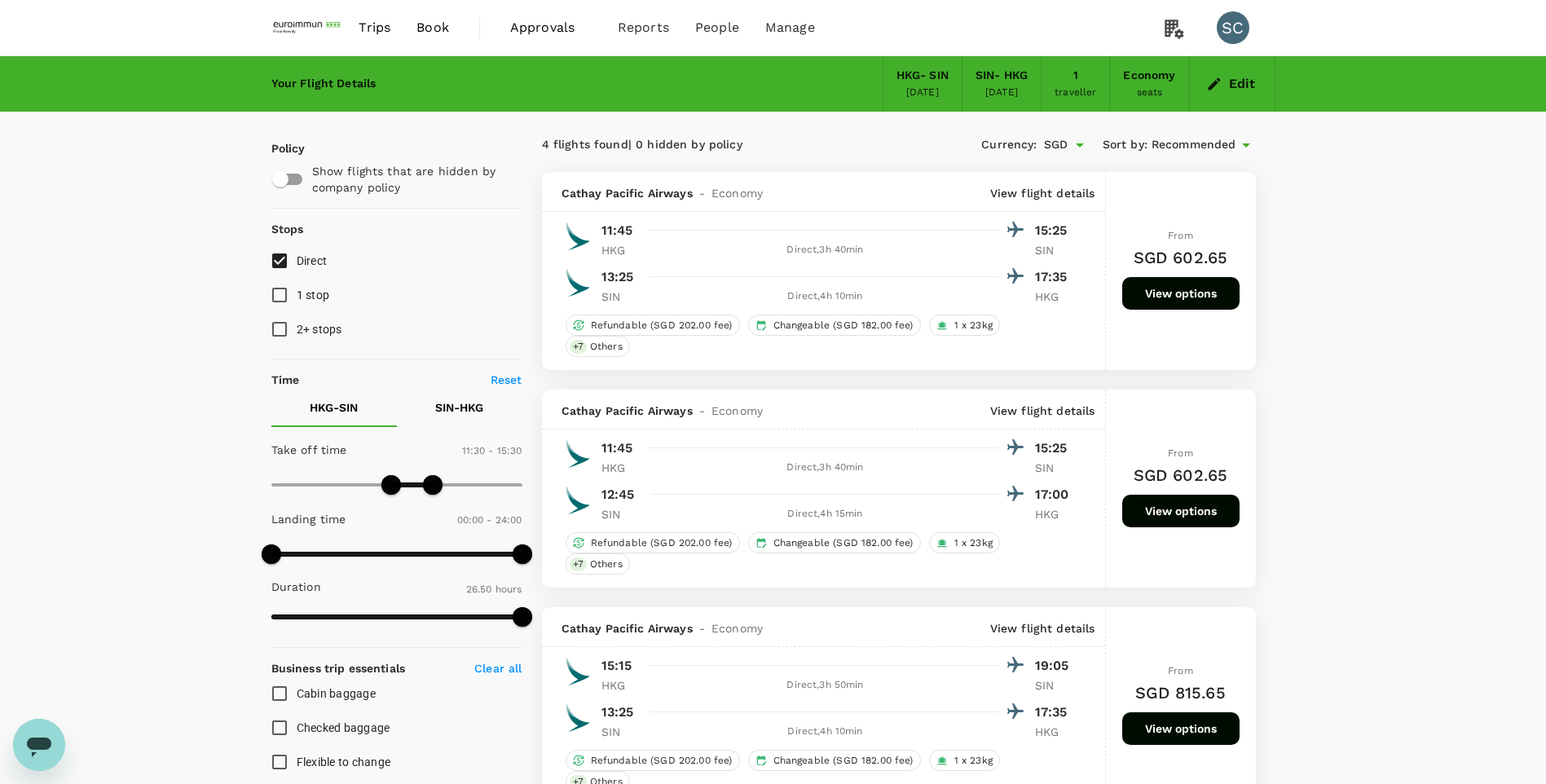
click at [316, 24] on img at bounding box center [308, 28] width 75 height 36
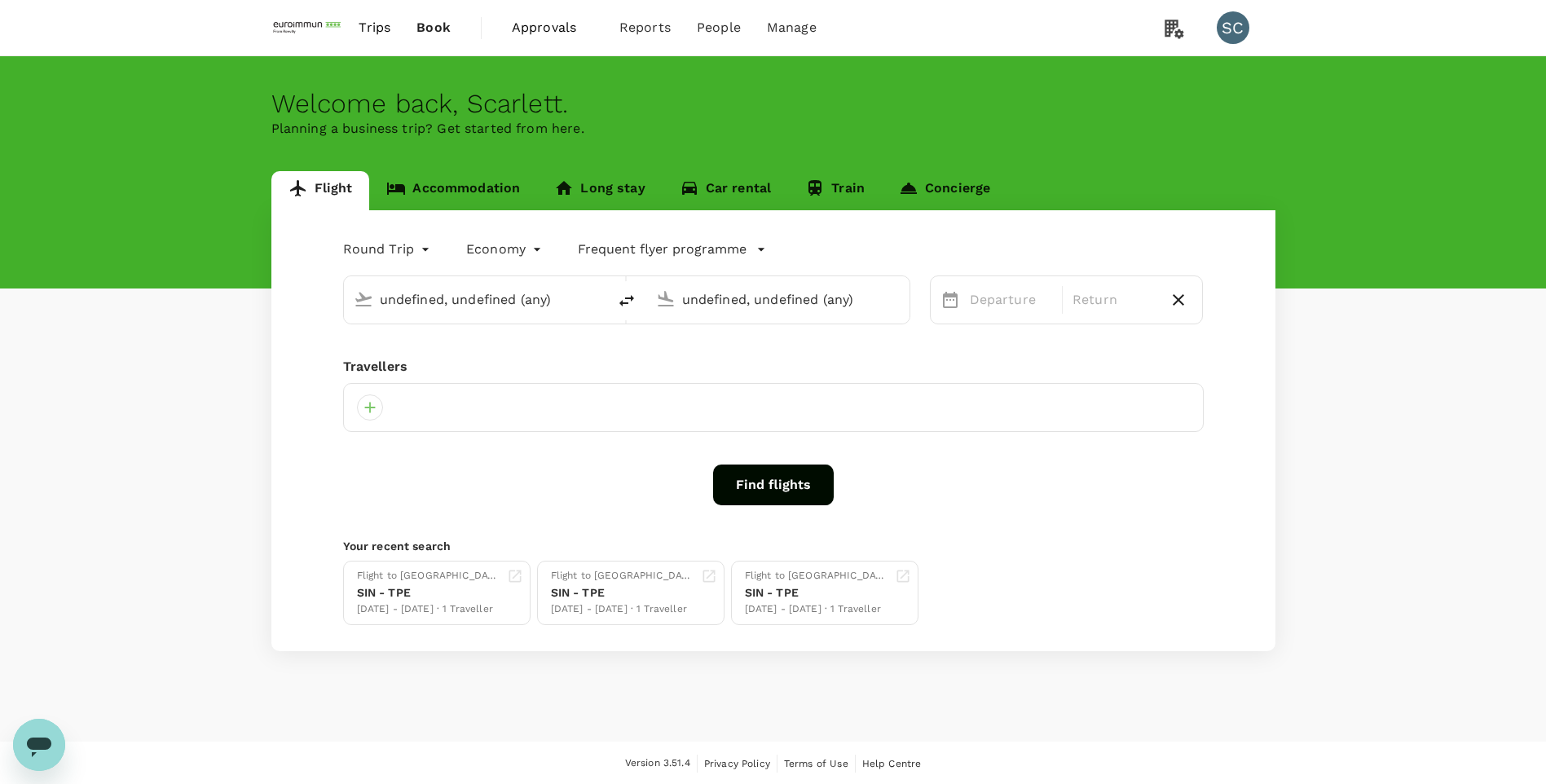
type input "Hong Kong Intl (HKG)"
type input "Singapore Changi (SIN)"
type input "Hong Kong Intl (HKG)"
type input "Singapore Changi (SIN)"
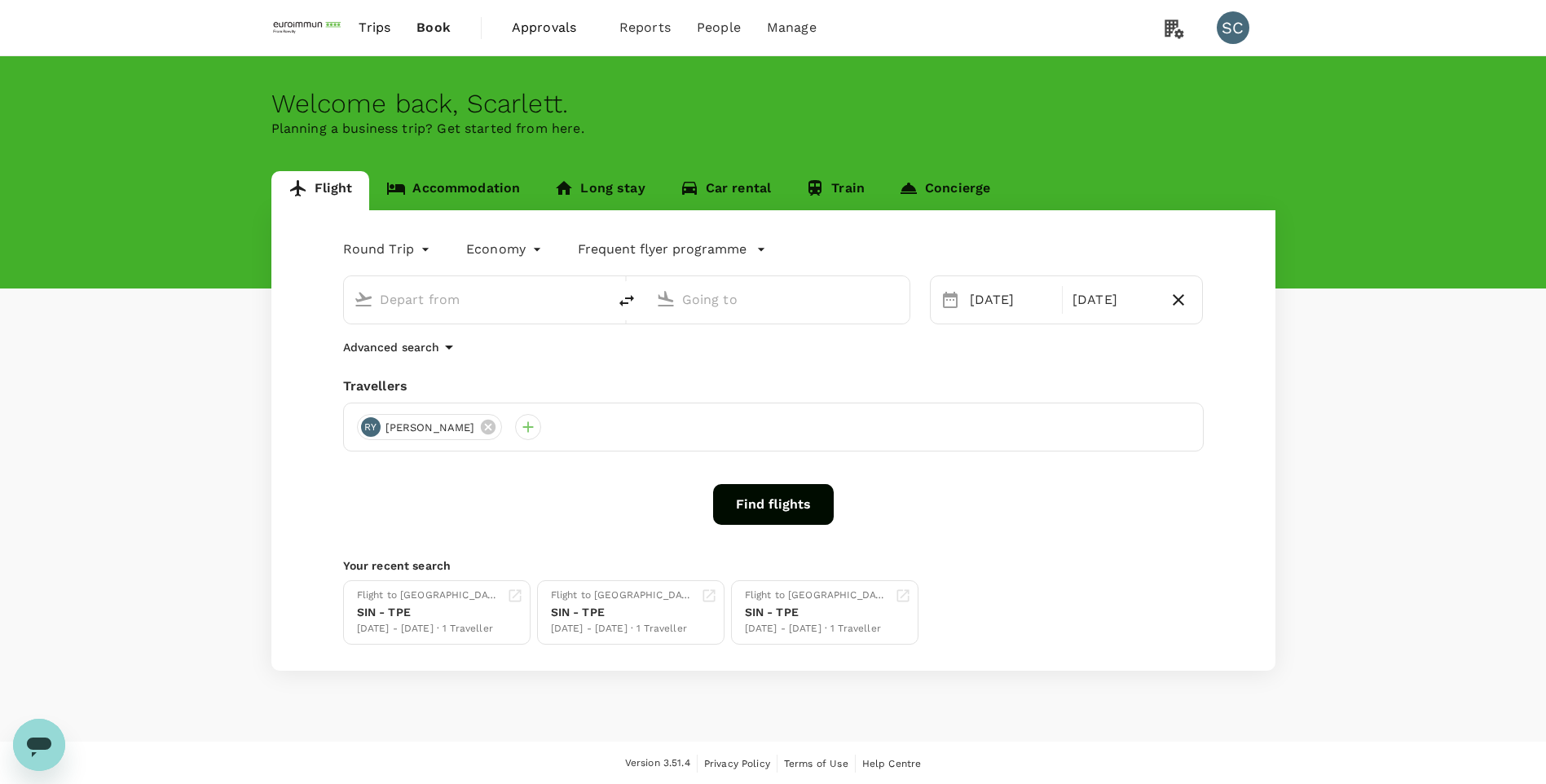
type input "Hong Kong Intl (HKG)"
type input "Singapore Changi (SIN)"
click at [448, 187] on link "Accommodation" at bounding box center [452, 190] width 168 height 39
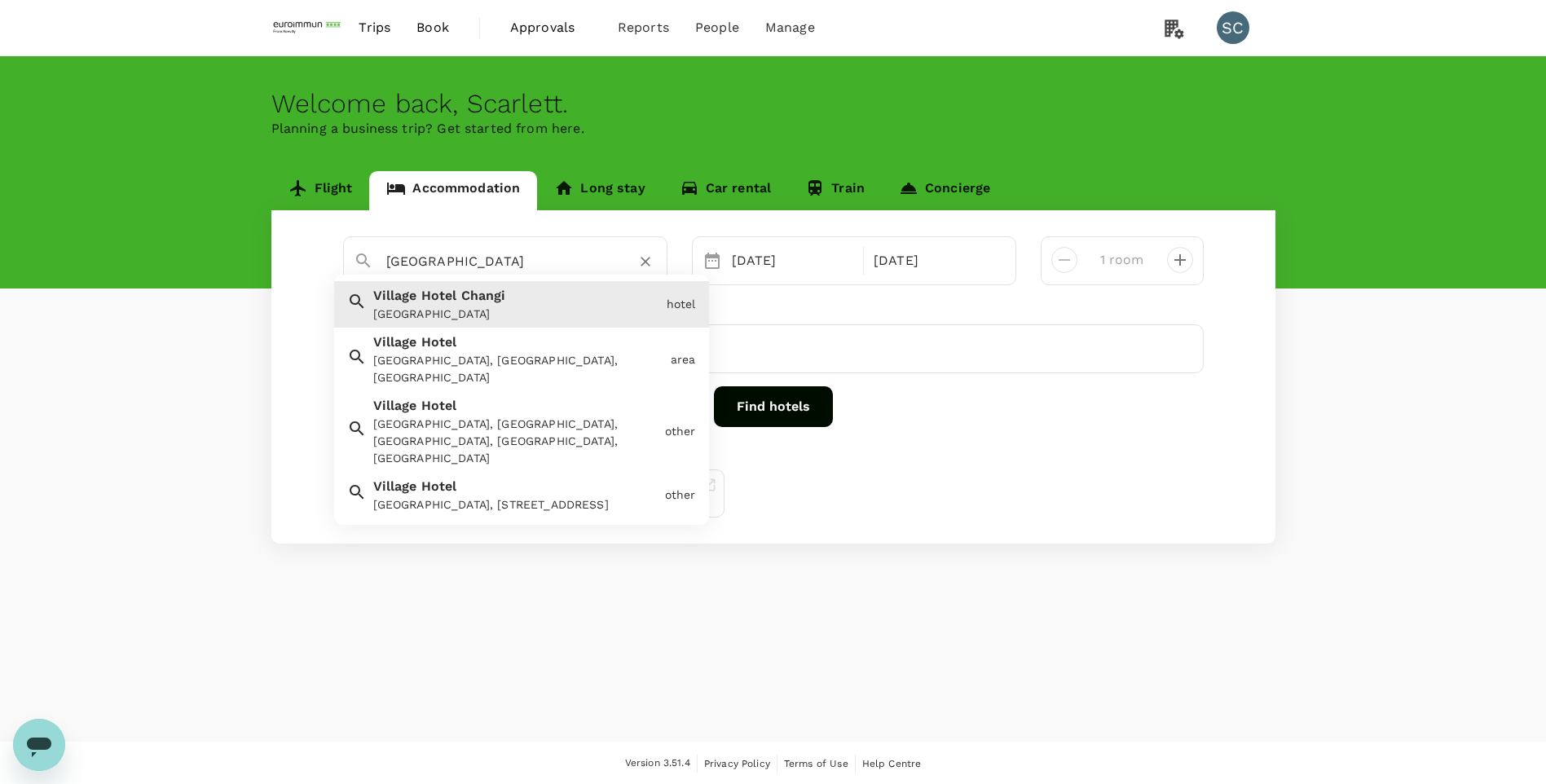
drag, startPoint x: 549, startPoint y: 264, endPoint x: 20, endPoint y: 273, distance: 529.1
click at [22, 273] on div "Flight Accommodation Long stay Car rental Train Concierge Village Hotel Changi …" at bounding box center [773, 357] width 1546 height 373
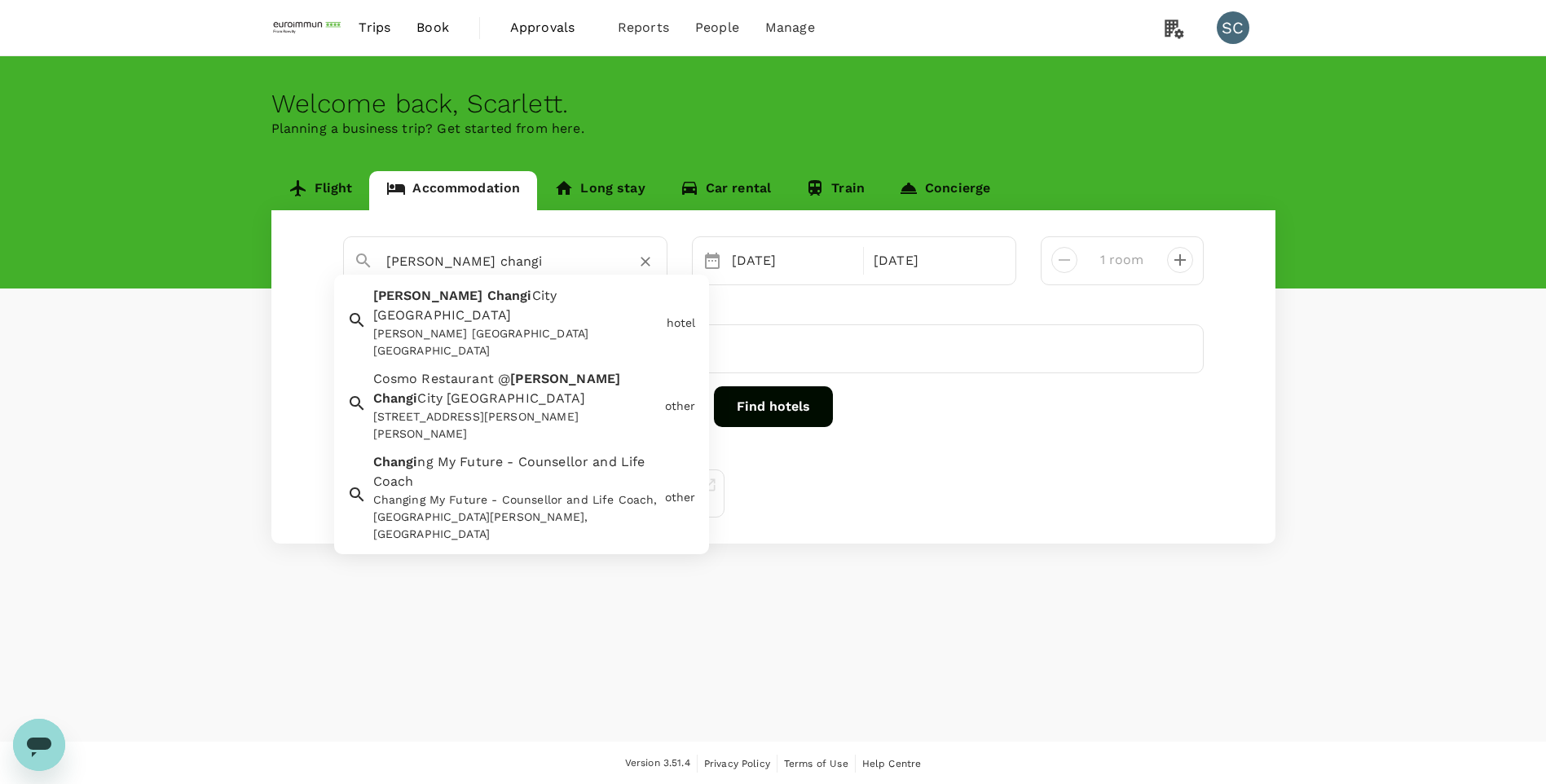
click at [450, 325] on div "[PERSON_NAME] [GEOGRAPHIC_DATA] [GEOGRAPHIC_DATA]" at bounding box center [517, 343] width 287 height 34
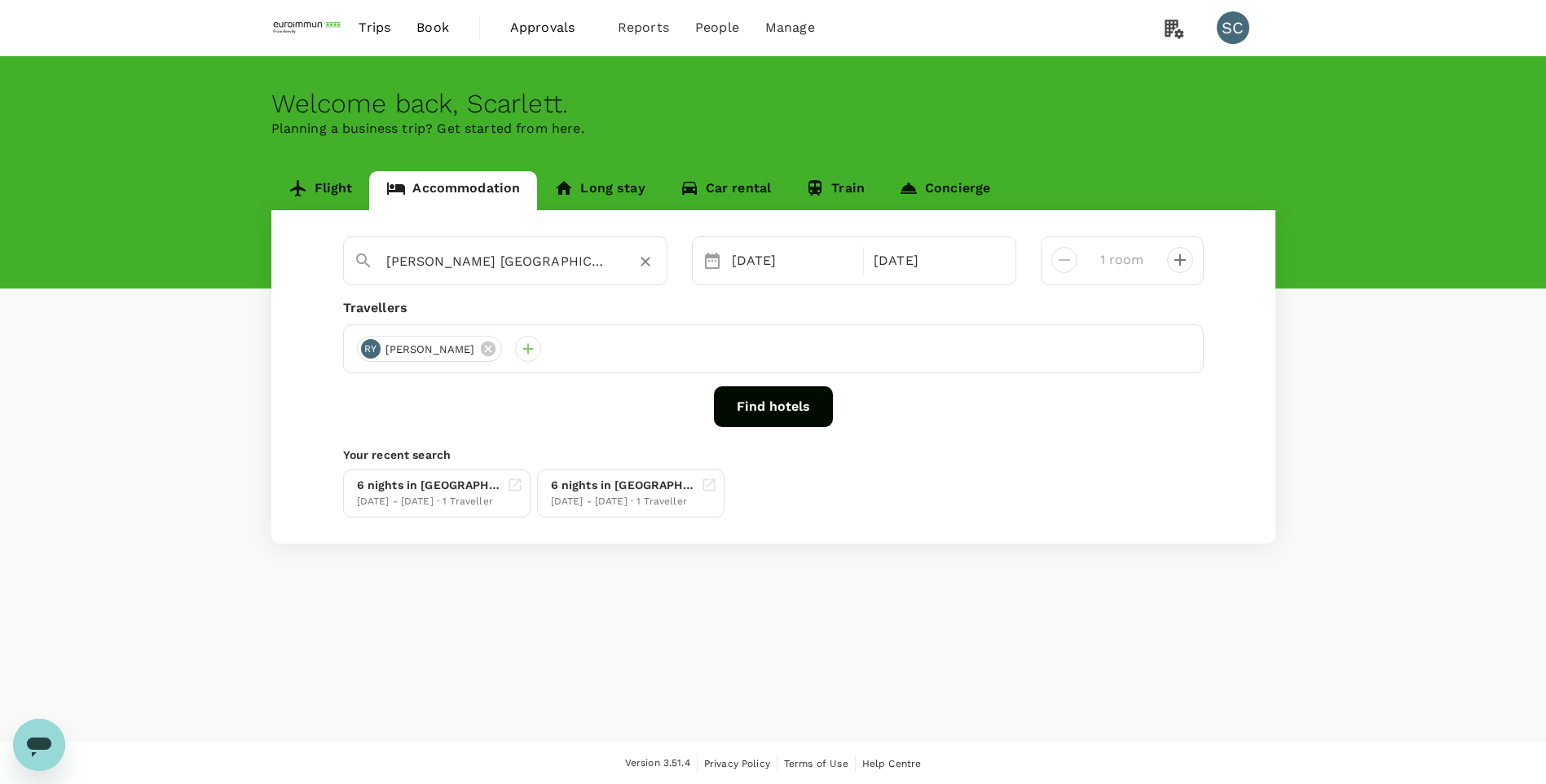
type input "[PERSON_NAME] [GEOGRAPHIC_DATA] [GEOGRAPHIC_DATA]"
click at [784, 406] on button "Find hotels" at bounding box center [773, 406] width 119 height 41
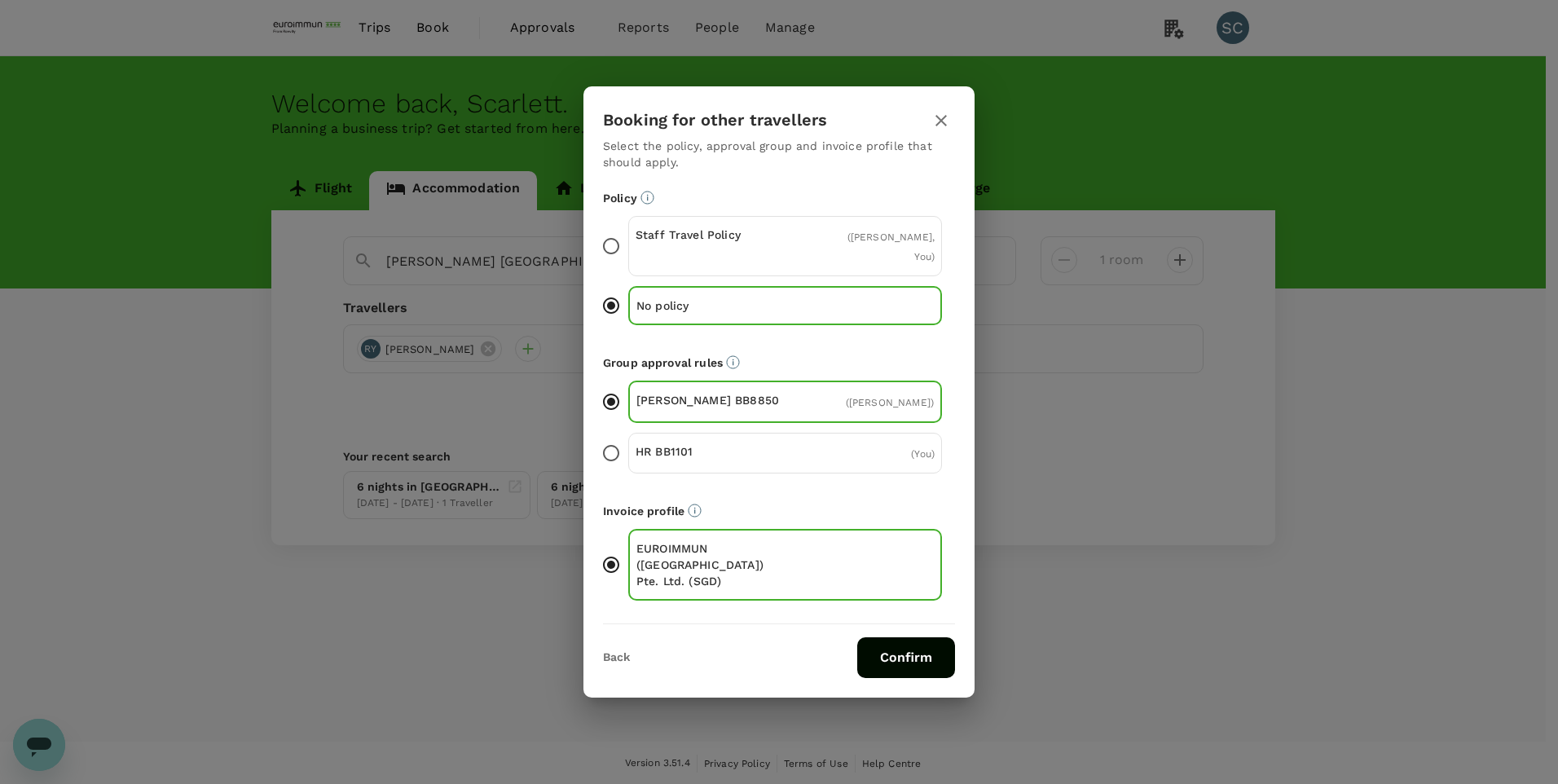
click at [925, 650] on button "Confirm" at bounding box center [906, 657] width 98 height 41
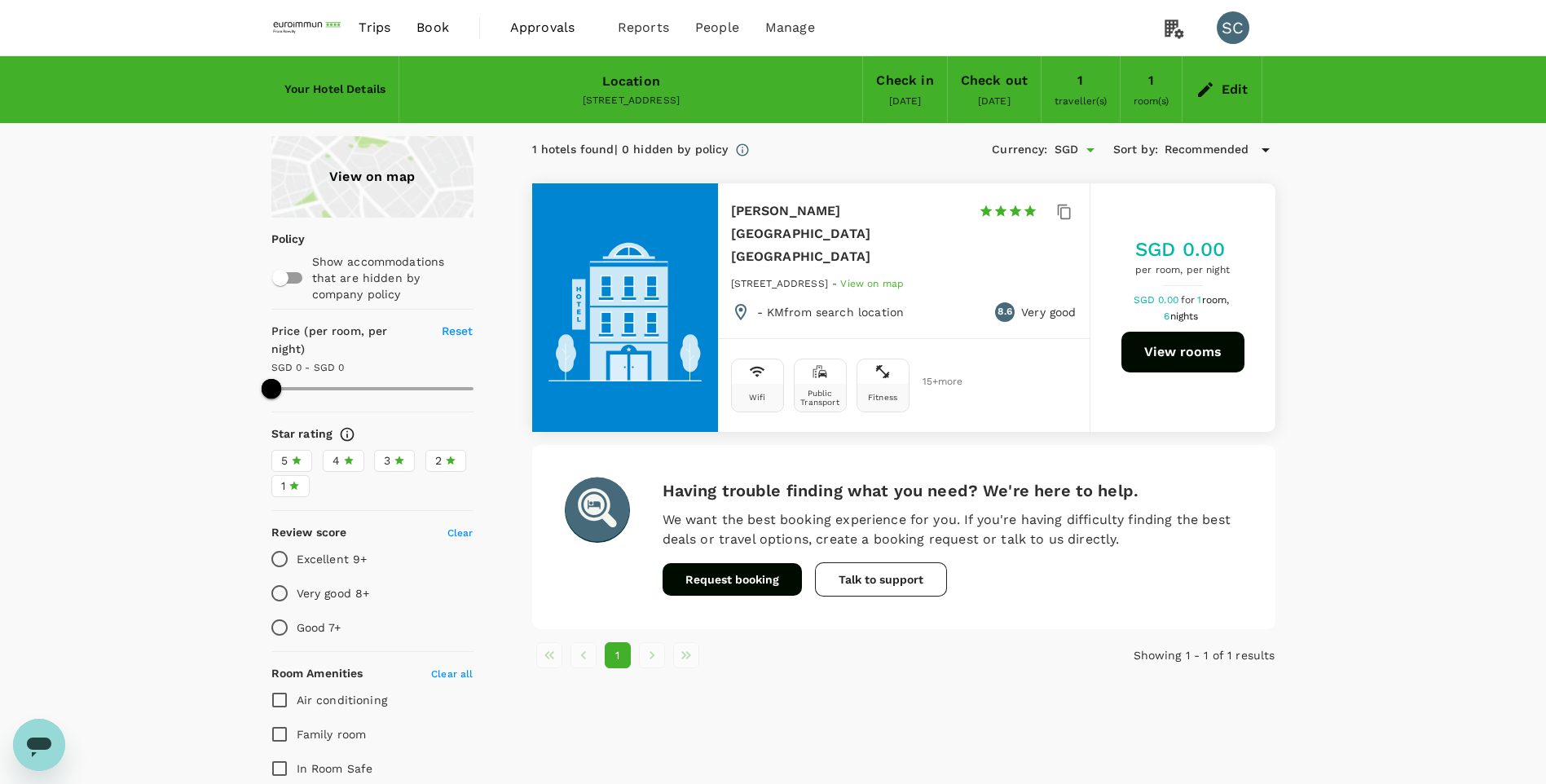
click at [1247, 350] on div "SGD 0.00 per room, per night SGD 0.00 for 1 room, 6 nights View rooms" at bounding box center [1182, 307] width 185 height 142
click at [1175, 340] on button "View rooms" at bounding box center [1183, 352] width 123 height 41
click at [1373, 401] on div "View on map Policy Show accommodations that are hidden by company policy Price …" at bounding box center [773, 621] width 1546 height 970
click at [946, 705] on div "1 hotels found | 0 hidden by policy Currency : SGD Sort by : Recommended Dorset…" at bounding box center [884, 621] width 783 height 970
drag, startPoint x: 302, startPoint y: 29, endPoint x: 342, endPoint y: 29, distance: 40.0
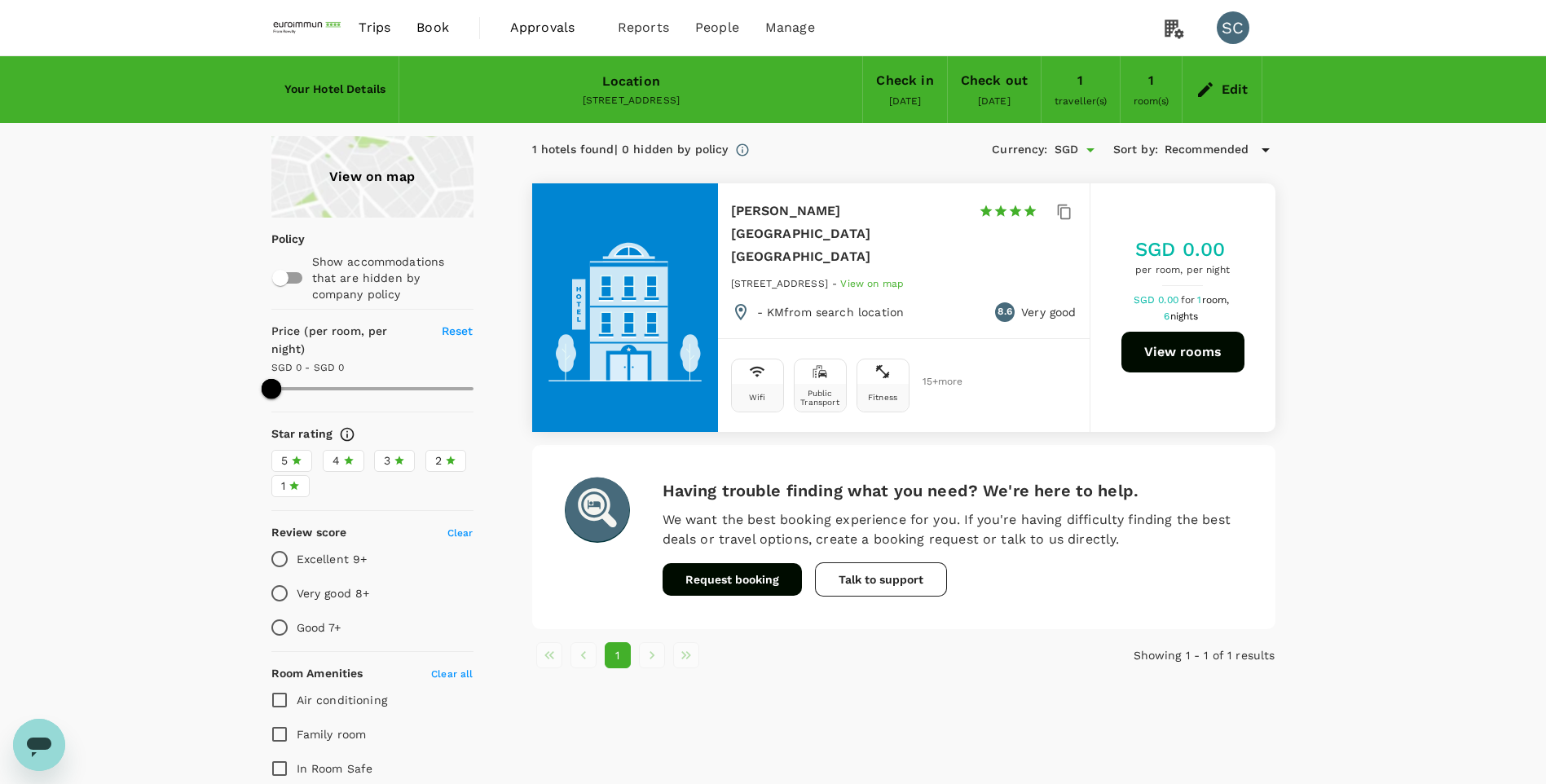
click at [302, 29] on img at bounding box center [308, 28] width 75 height 36
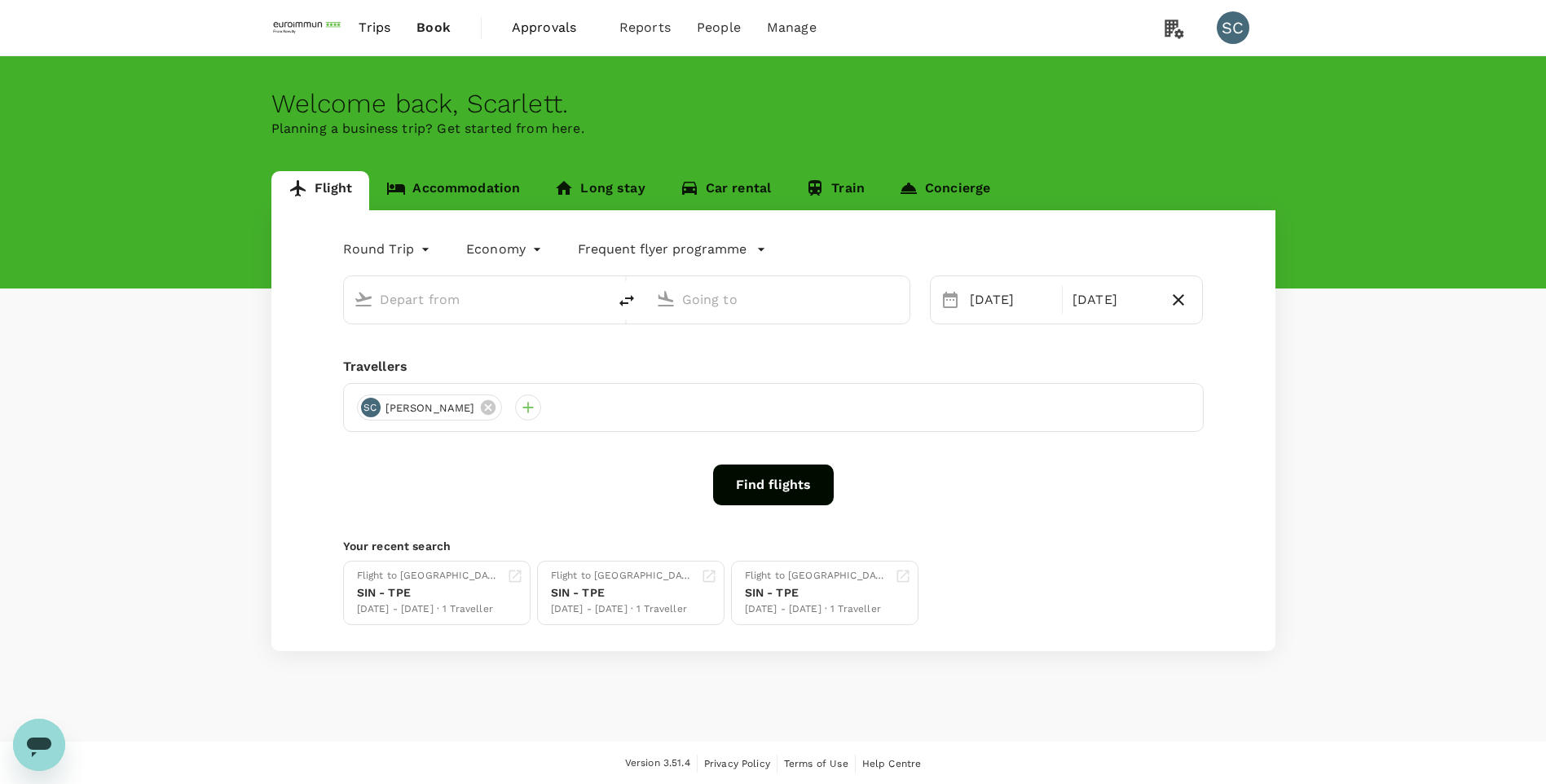
type input "Hong Kong Intl (HKG)"
type input "Singapore Changi (SIN)"
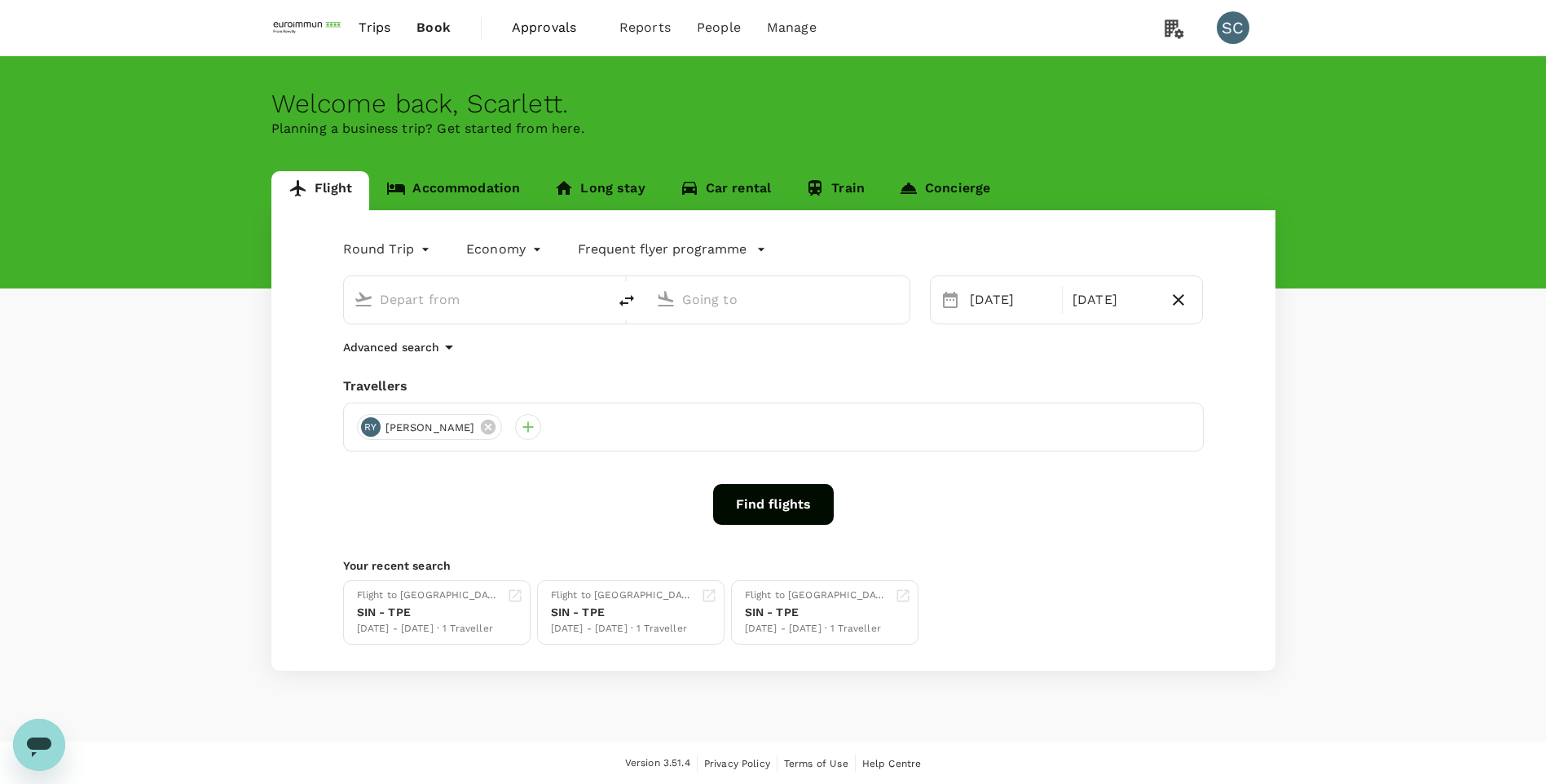
type input "Hong Kong Intl (HKG)"
type input "Singapore Changi (SIN)"
click at [487, 302] on input "Hong Kong Intl (HKG)" at bounding box center [476, 299] width 193 height 25
drag, startPoint x: 461, startPoint y: 202, endPoint x: 479, endPoint y: 201, distance: 18.0
click at [461, 202] on link "Accommodation" at bounding box center [452, 190] width 168 height 39
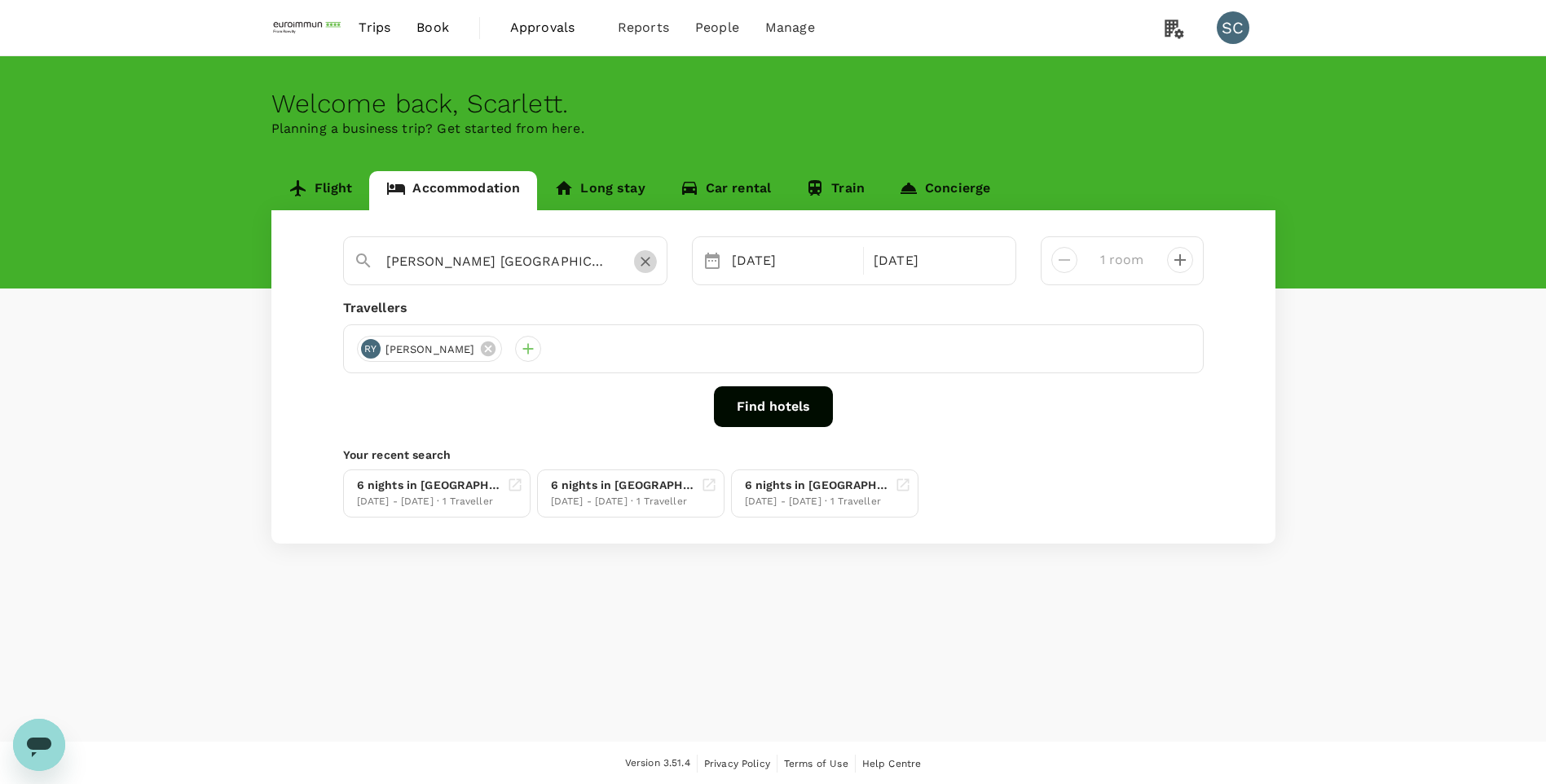
click at [643, 262] on icon "Clear" at bounding box center [646, 261] width 16 height 16
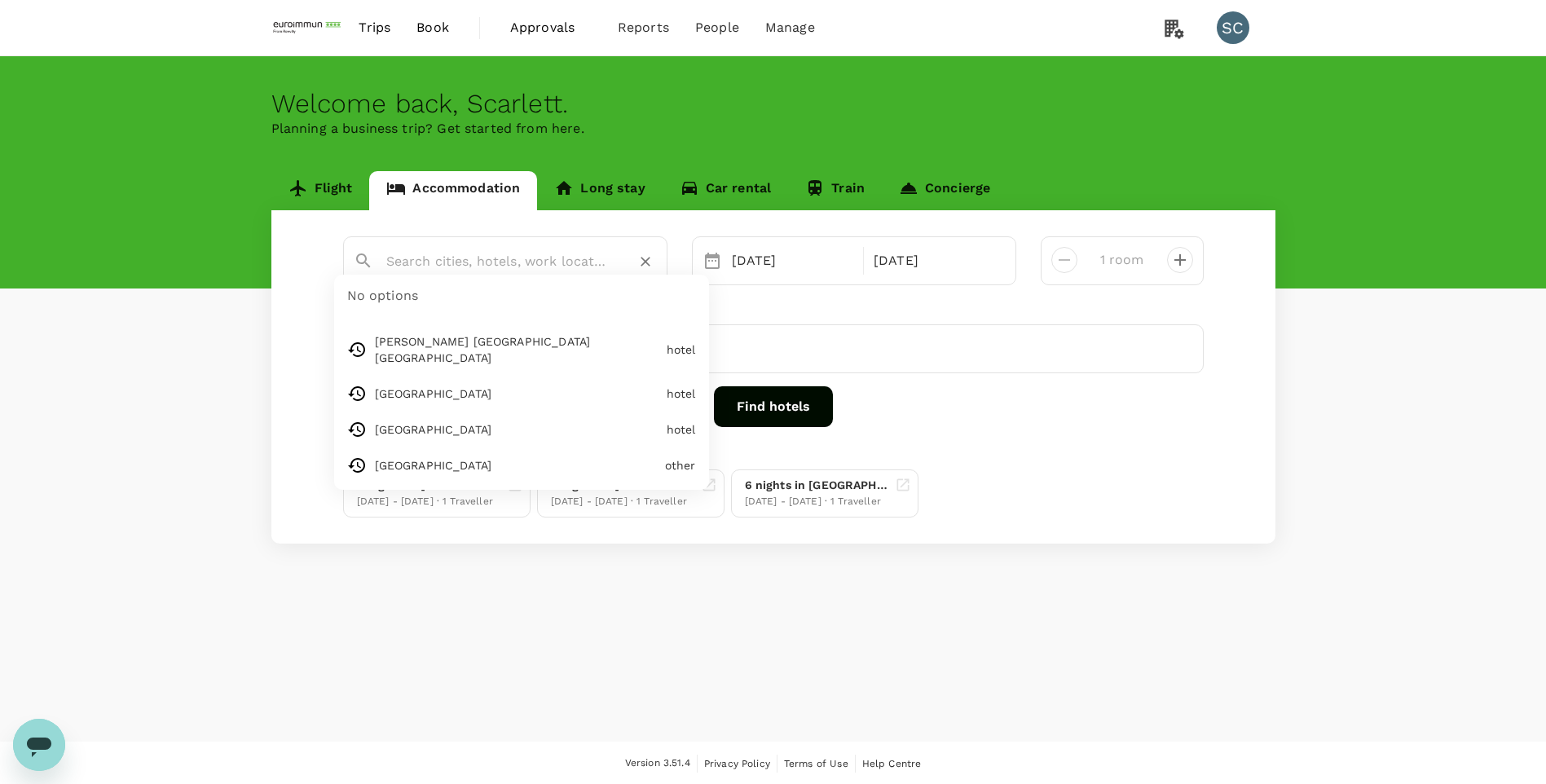
click at [531, 268] on input "text" at bounding box center [499, 261] width 225 height 25
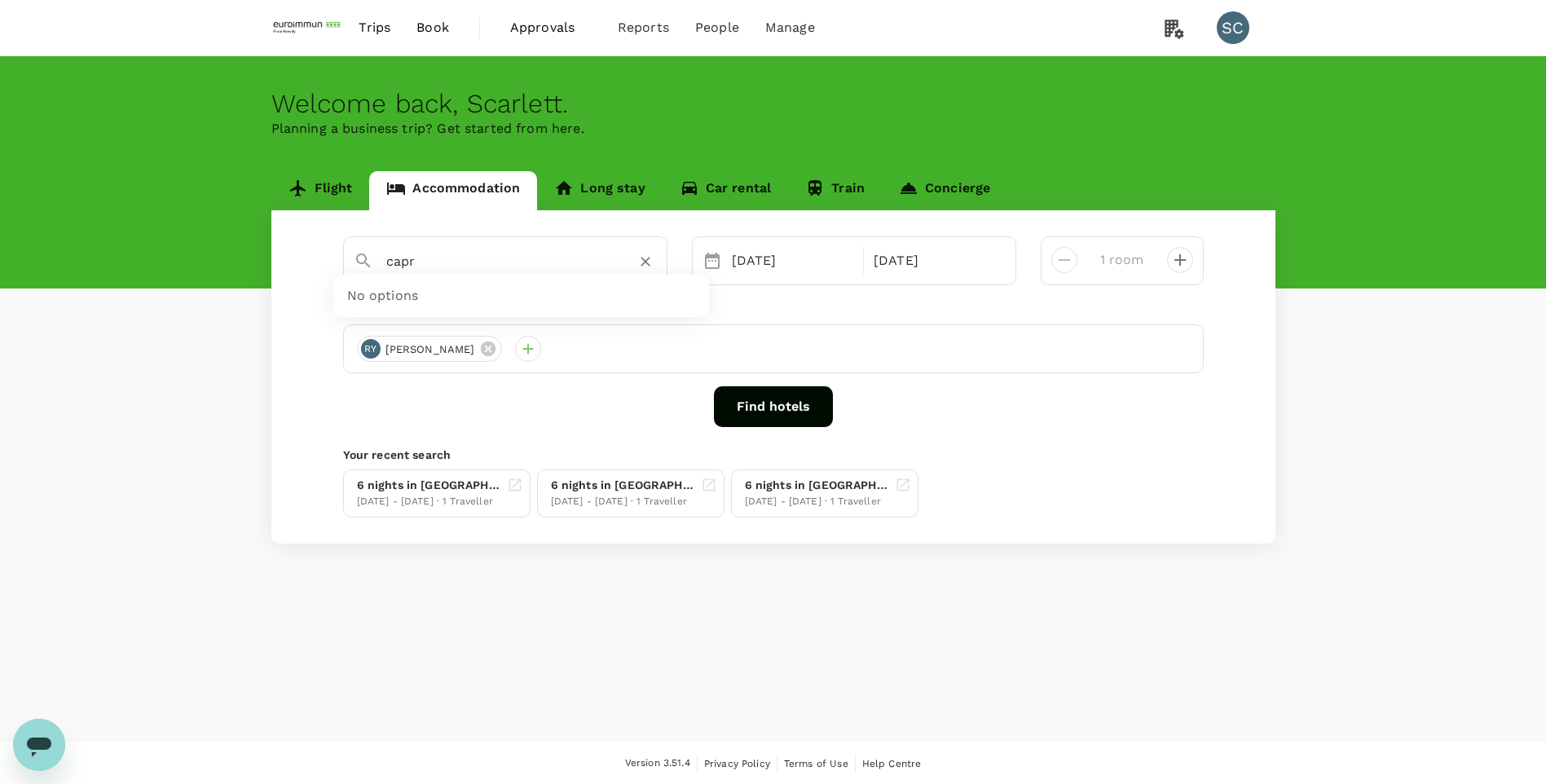
type input "capri"
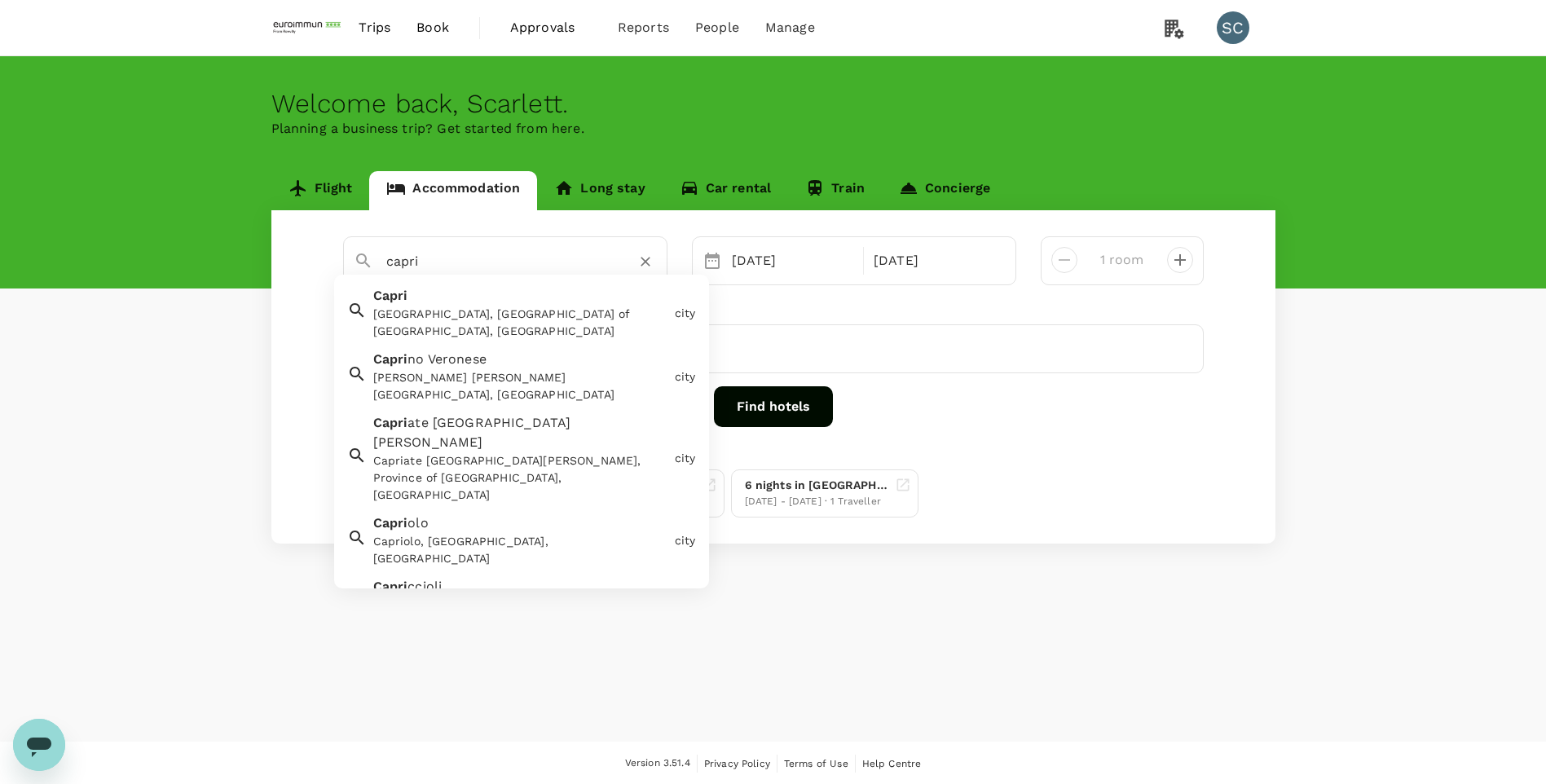
click at [652, 266] on icon "Clear" at bounding box center [646, 261] width 16 height 16
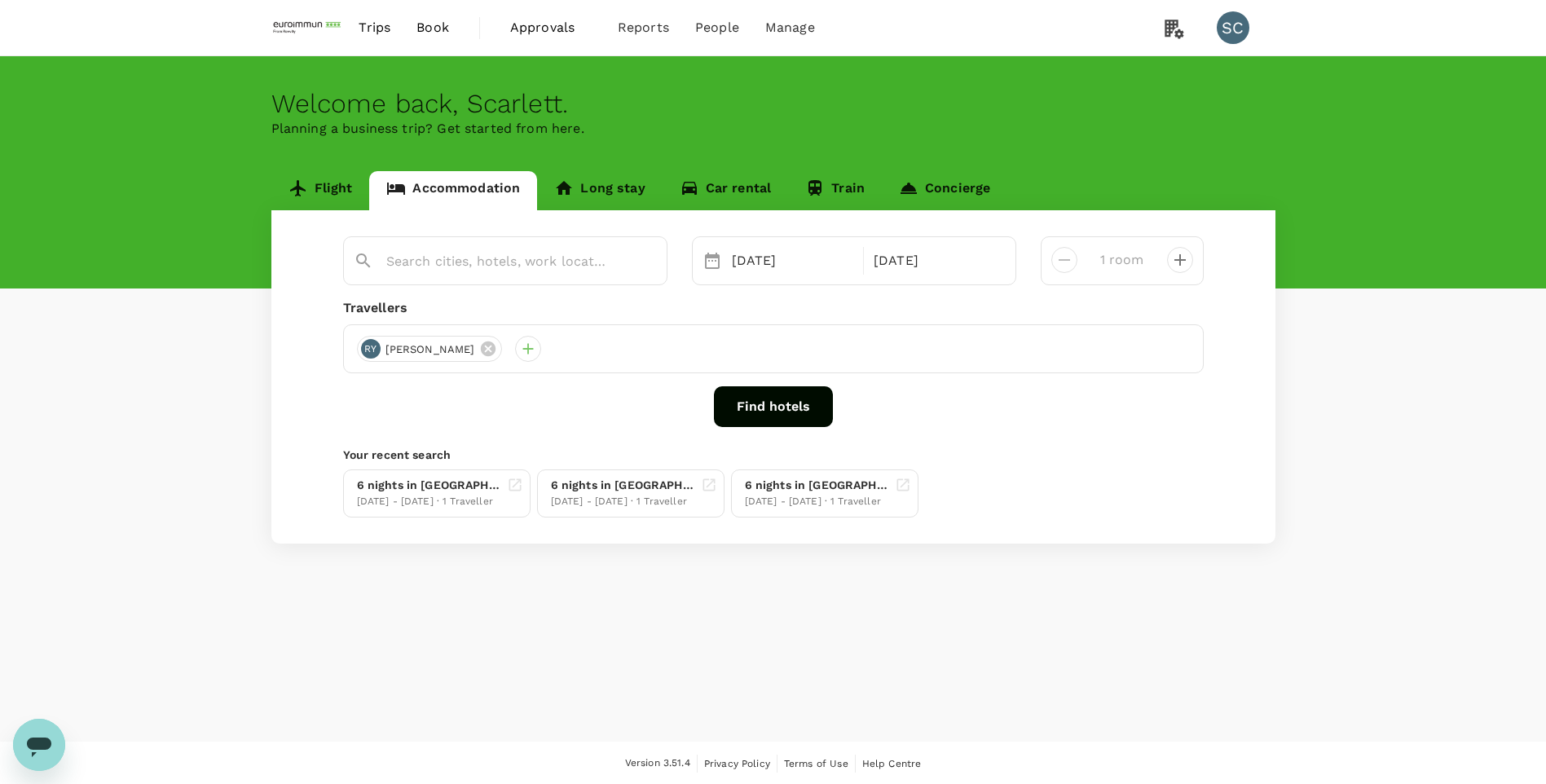
click at [111, 350] on div "Flight Accommodation Long stay Car rental Train Concierge 21 Sep 27 Sep 1 room …" at bounding box center [773, 357] width 1546 height 373
click at [1413, 373] on div "Flight Accommodation Long stay Car rental Train Concierge 21 Sep 27 Sep 1 room …" at bounding box center [773, 357] width 1546 height 373
click at [306, 194] on icon at bounding box center [298, 189] width 20 height 20
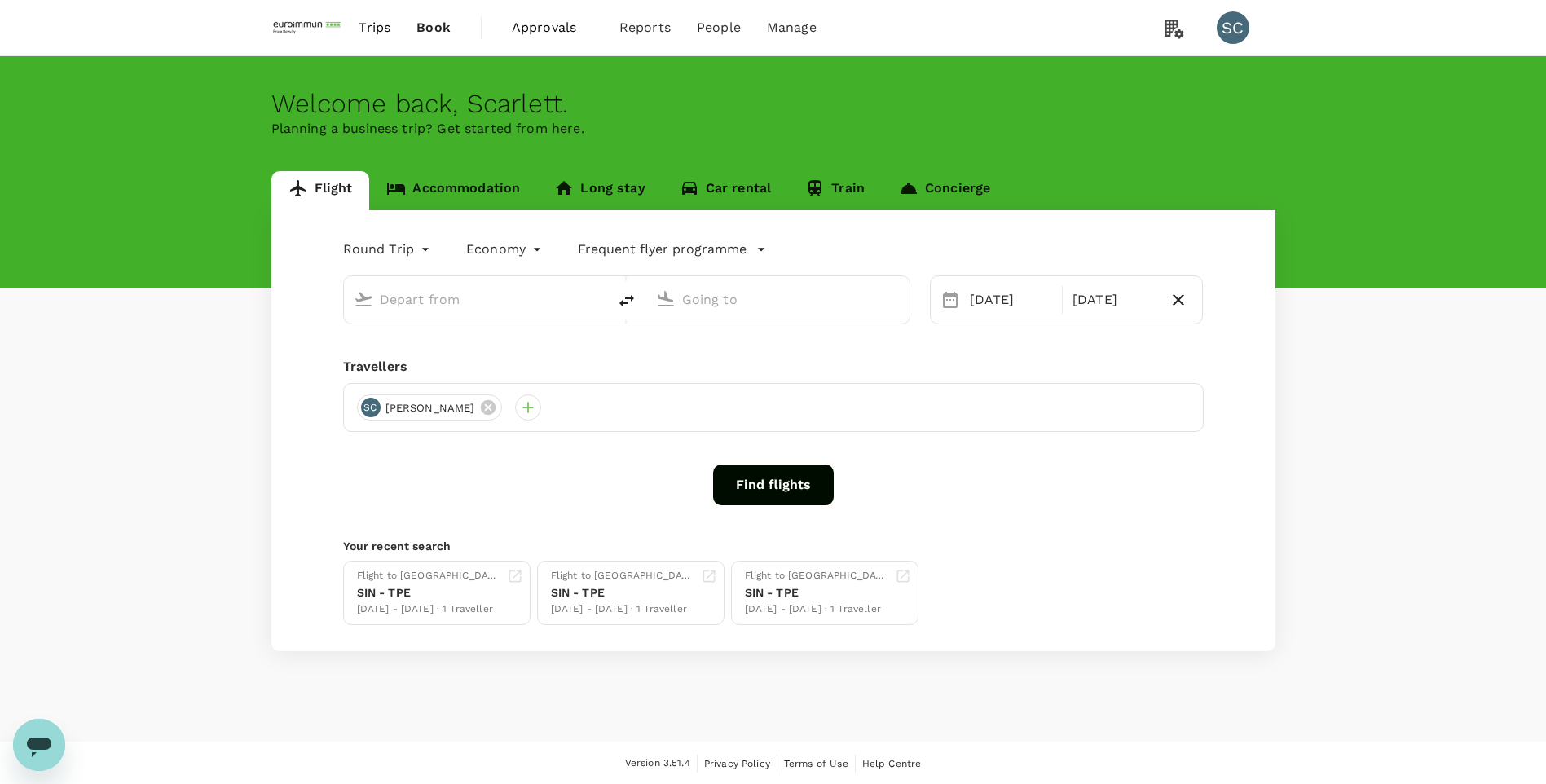
type input "Hong Kong Intl (HKG)"
type input "Singapore Changi (SIN)"
type input "Hong Kong Intl (HKG)"
type input "Singapore Changi (SIN)"
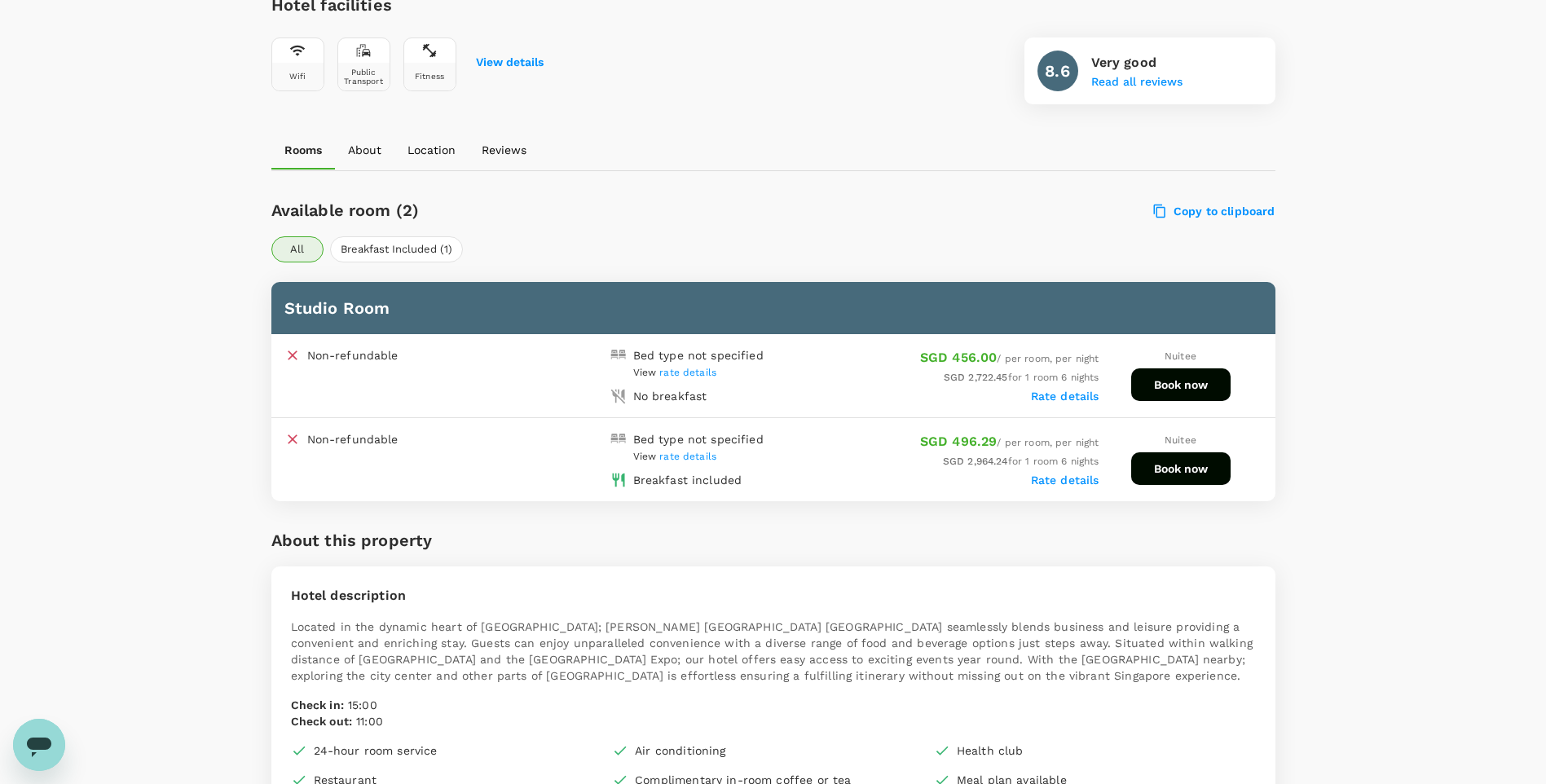
scroll to position [325, 0]
